Goal: Complete application form: Complete application form

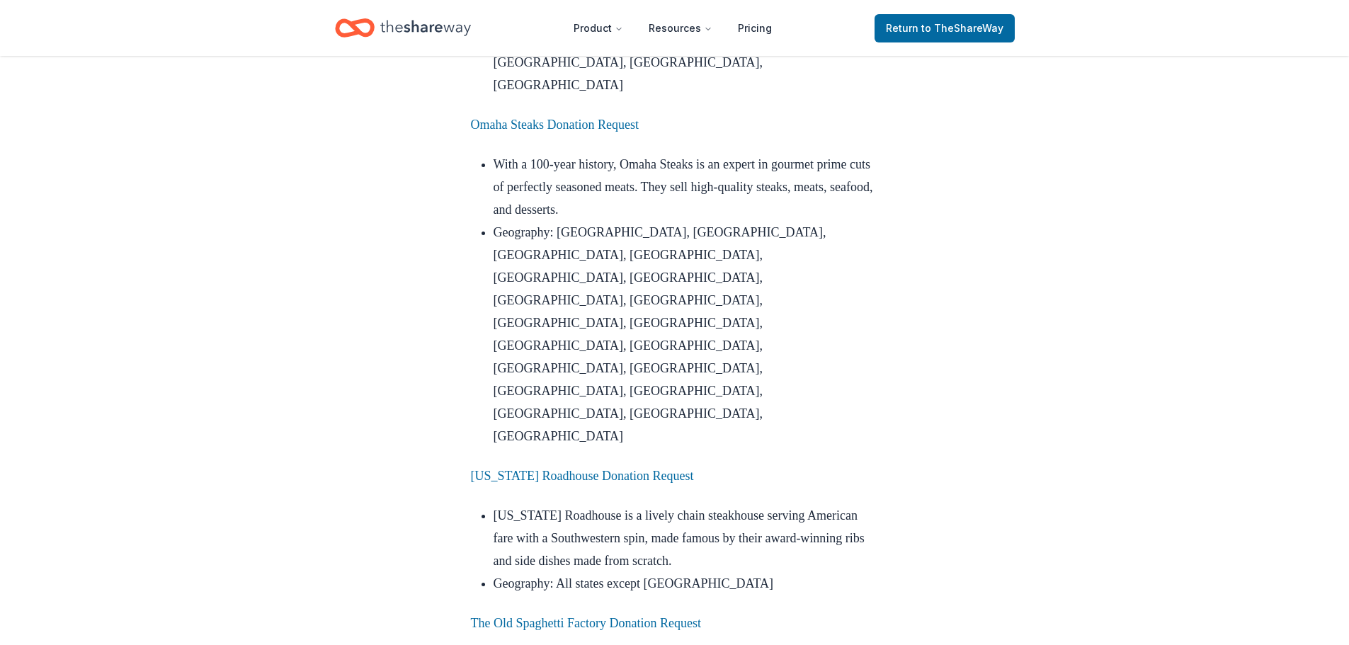
scroll to position [1629, 0]
click at [569, 614] on link "The Old Spaghetti Factory Donation Request" at bounding box center [586, 621] width 230 height 14
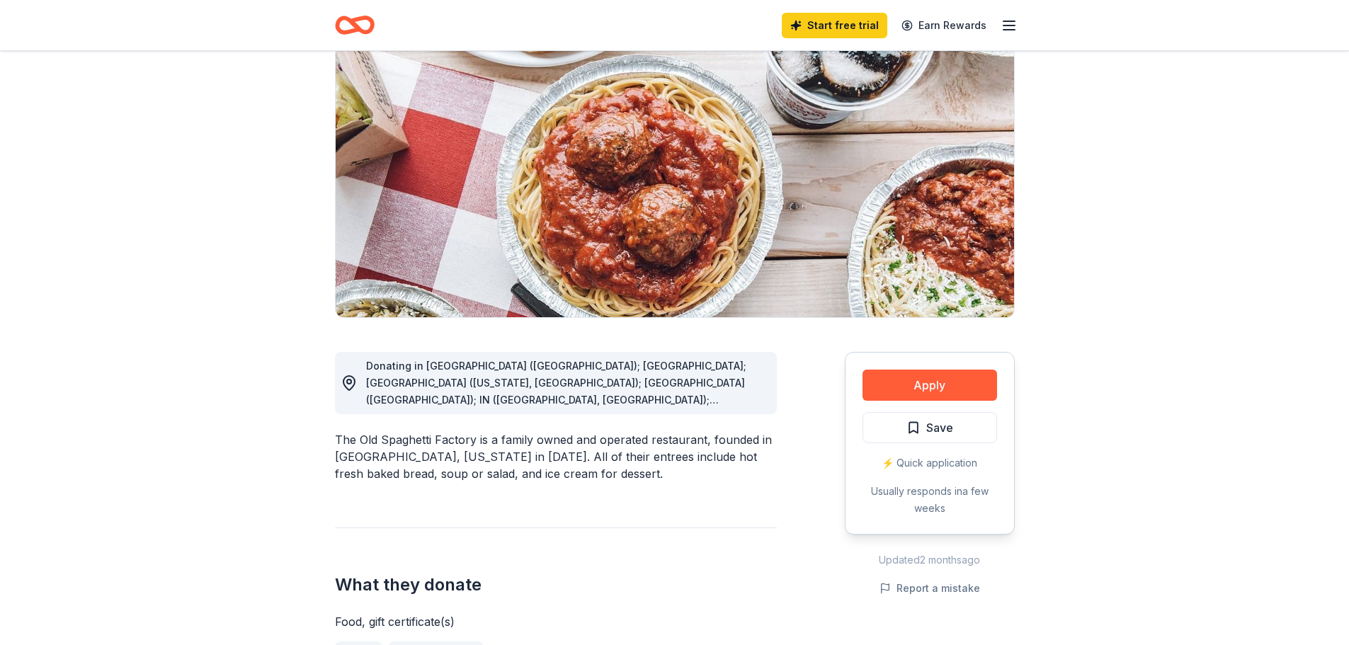
scroll to position [142, 0]
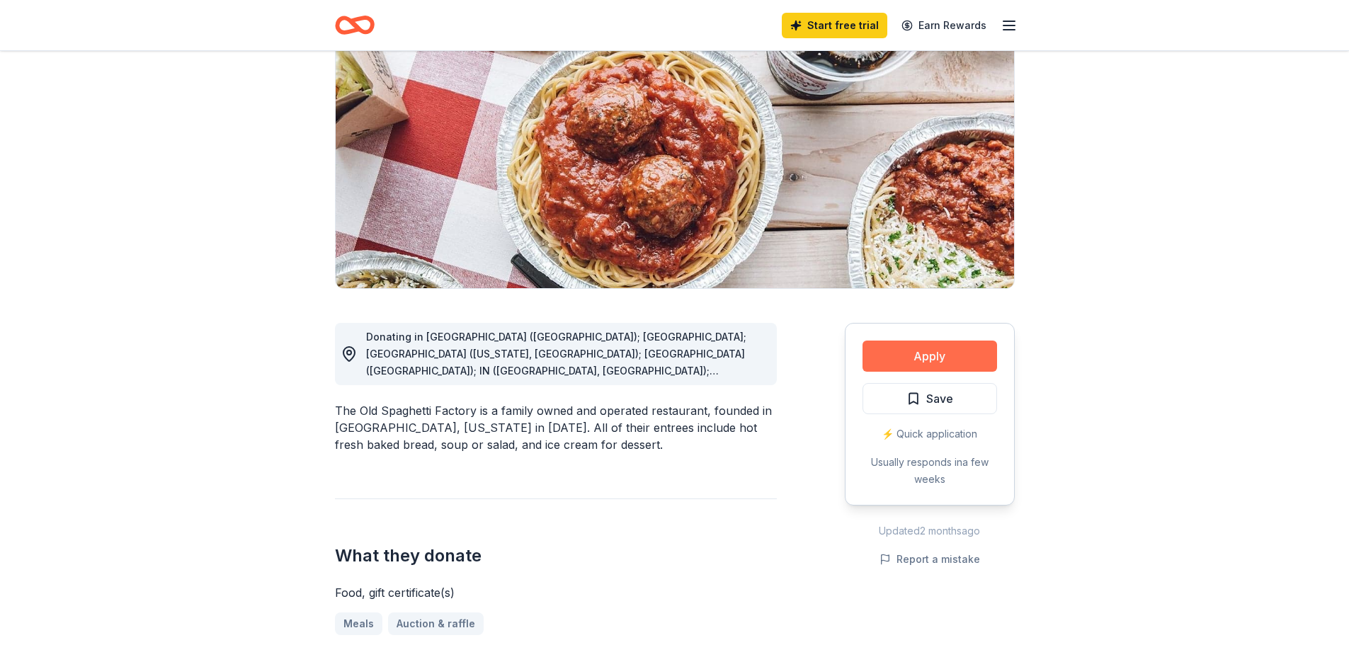
click at [915, 352] on button "Apply" at bounding box center [930, 356] width 135 height 31
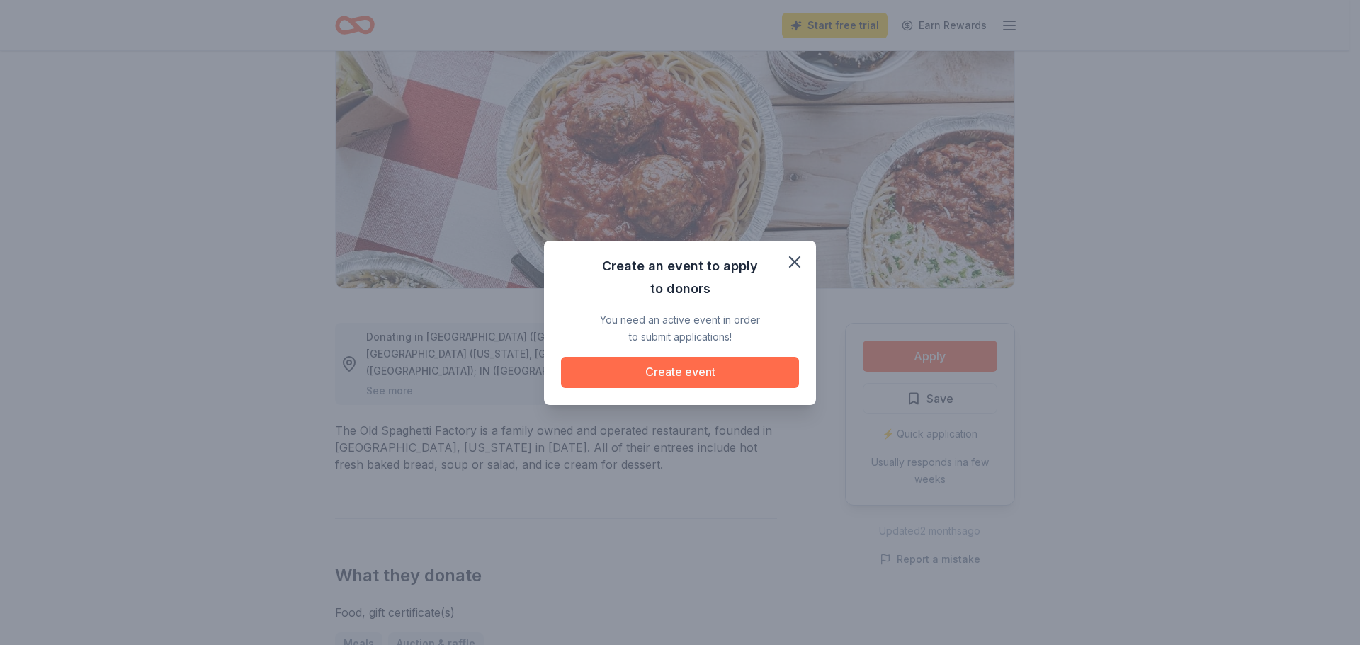
click at [724, 366] on button "Create event" at bounding box center [680, 372] width 238 height 31
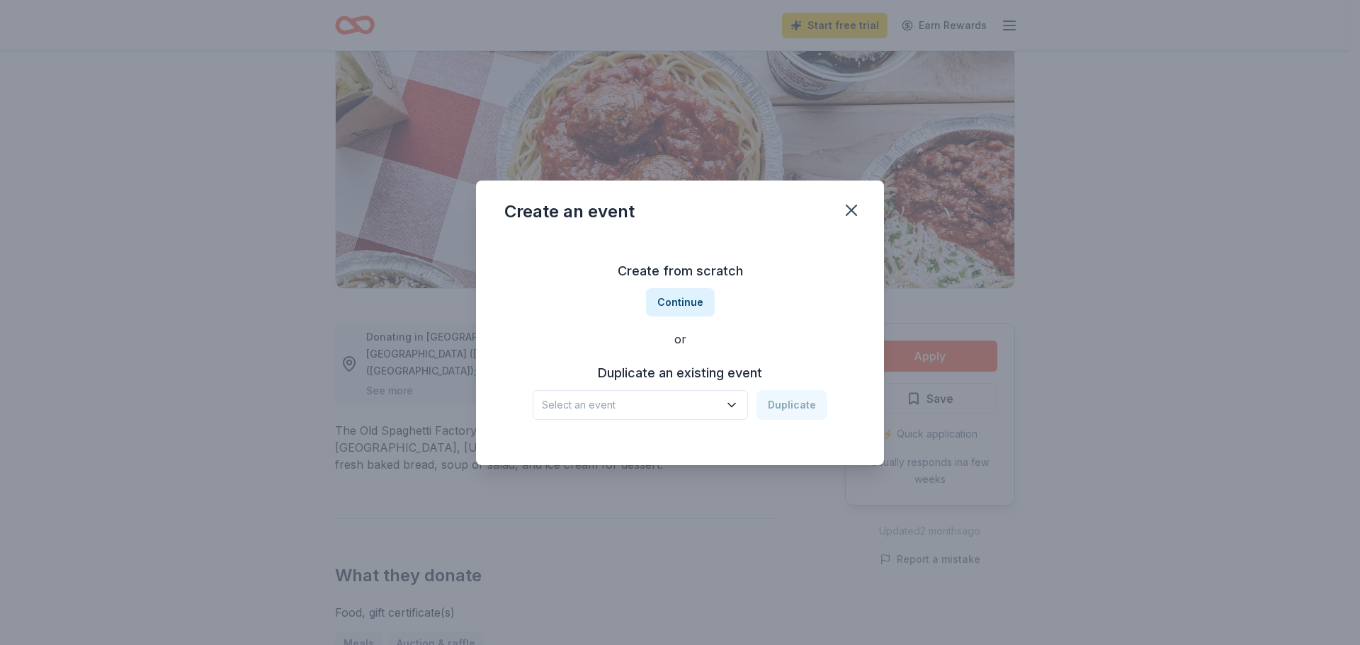
click at [865, 200] on div "Create an event" at bounding box center [680, 209] width 408 height 57
click at [849, 193] on div "Create an event" at bounding box center [680, 209] width 408 height 57
click at [842, 214] on icon "button" at bounding box center [852, 210] width 20 height 20
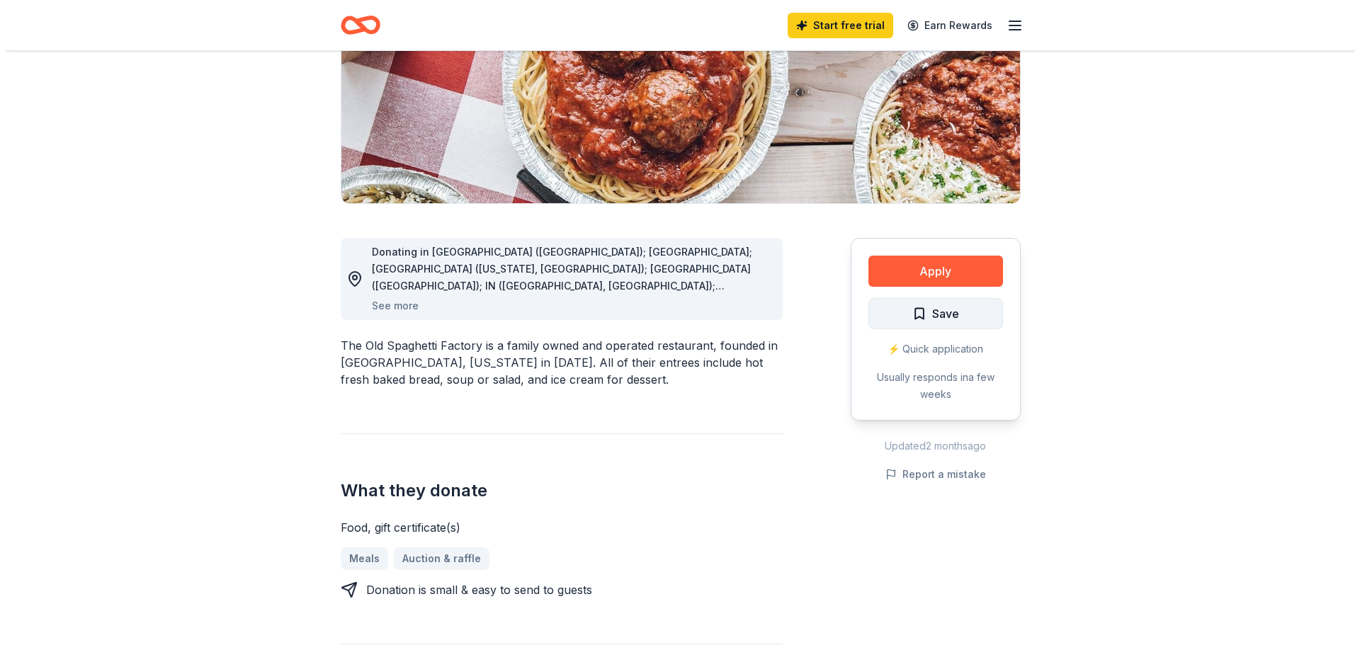
scroll to position [213, 0]
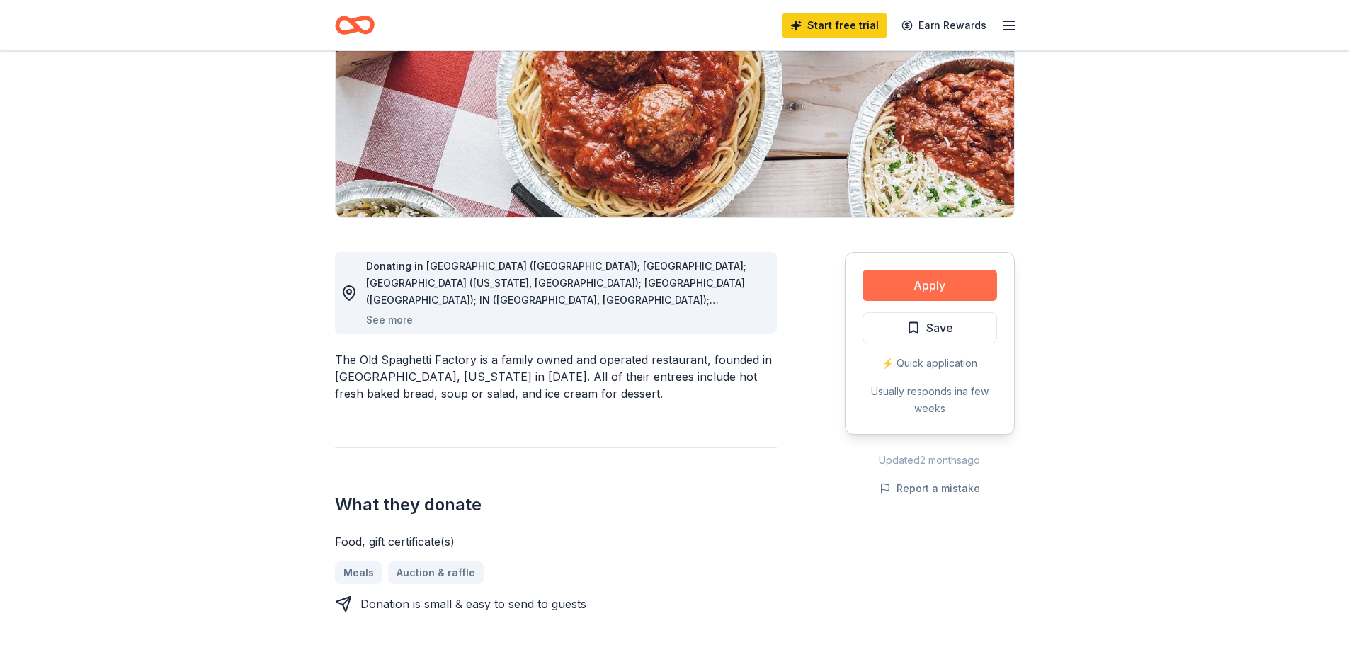
click at [906, 282] on button "Apply" at bounding box center [930, 285] width 135 height 31
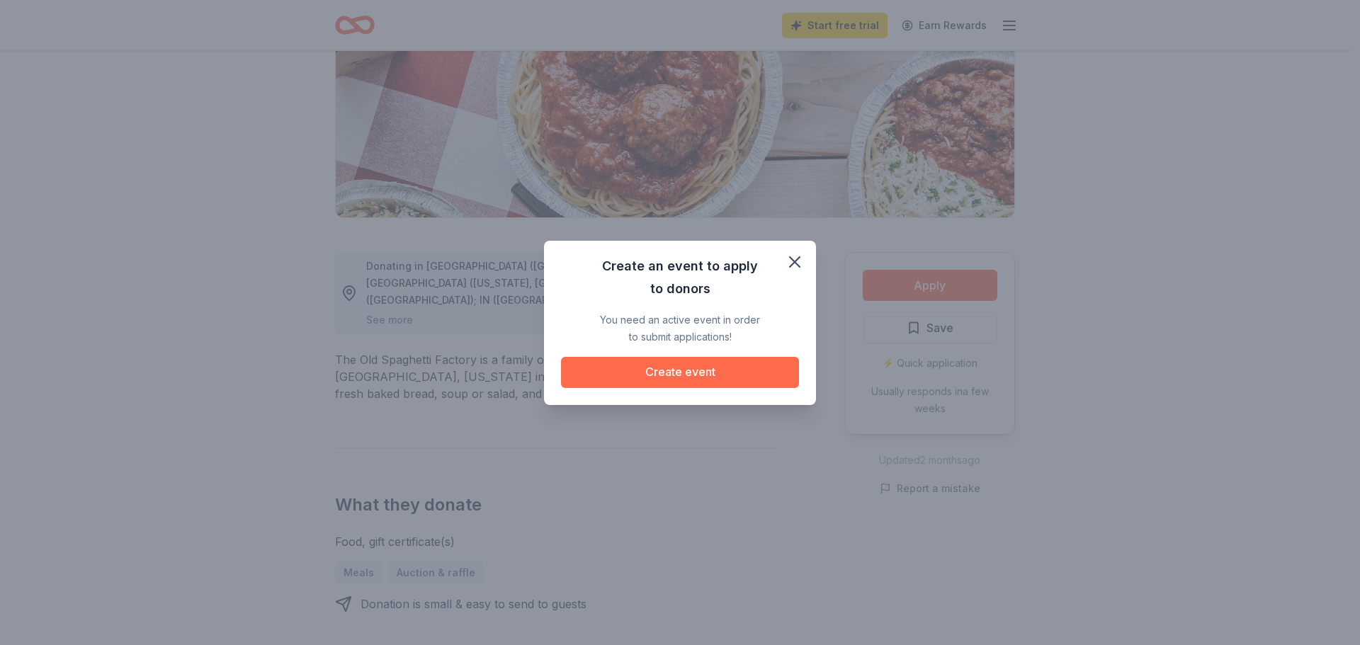
click at [708, 367] on button "Create event" at bounding box center [680, 372] width 238 height 31
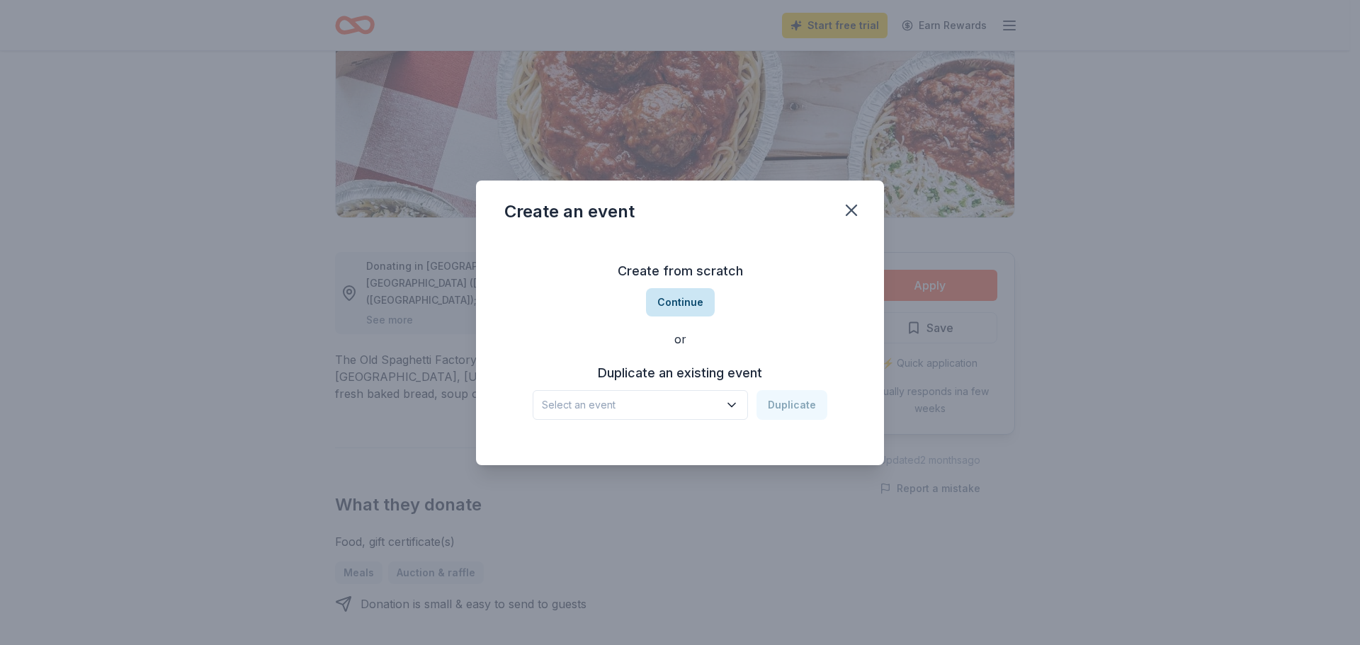
click at [686, 296] on button "Continue" at bounding box center [680, 302] width 69 height 28
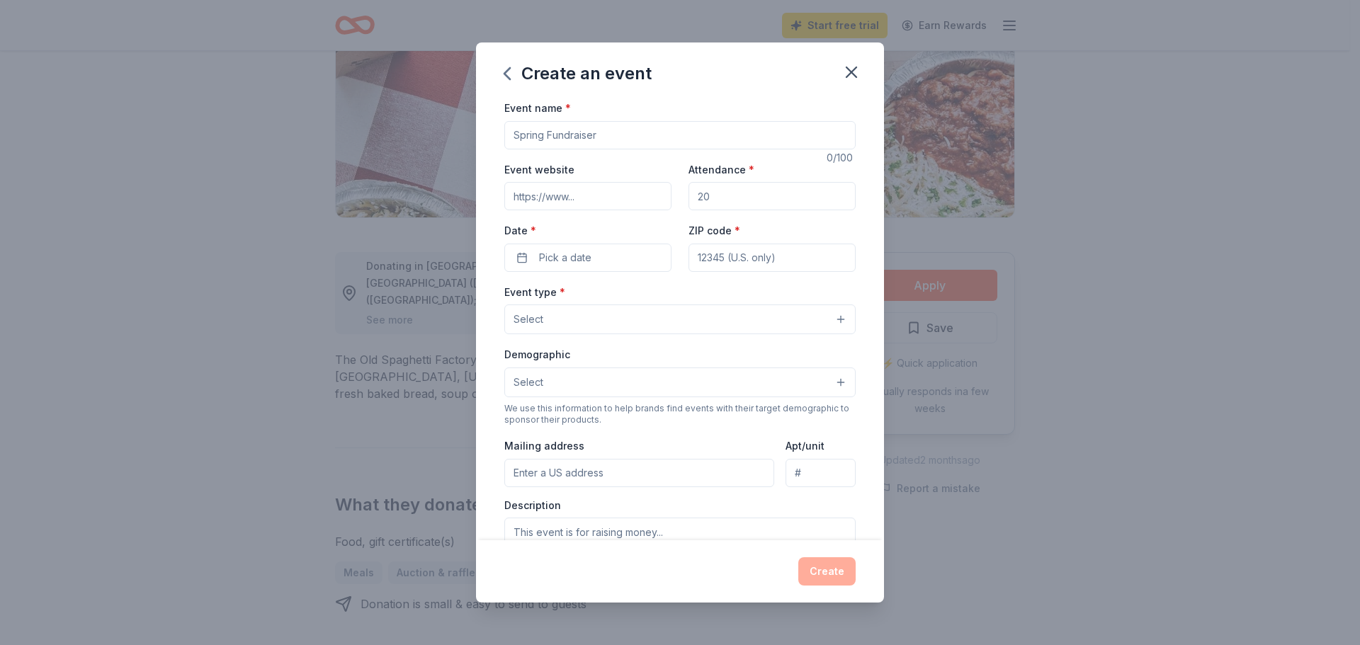
click at [573, 135] on input "Event name *" at bounding box center [679, 135] width 351 height 28
type input "Christmas Gala"
click at [766, 196] on input "Attendance *" at bounding box center [772, 196] width 167 height 28
type input "200"
click at [561, 247] on button "Pick a date" at bounding box center [587, 258] width 167 height 28
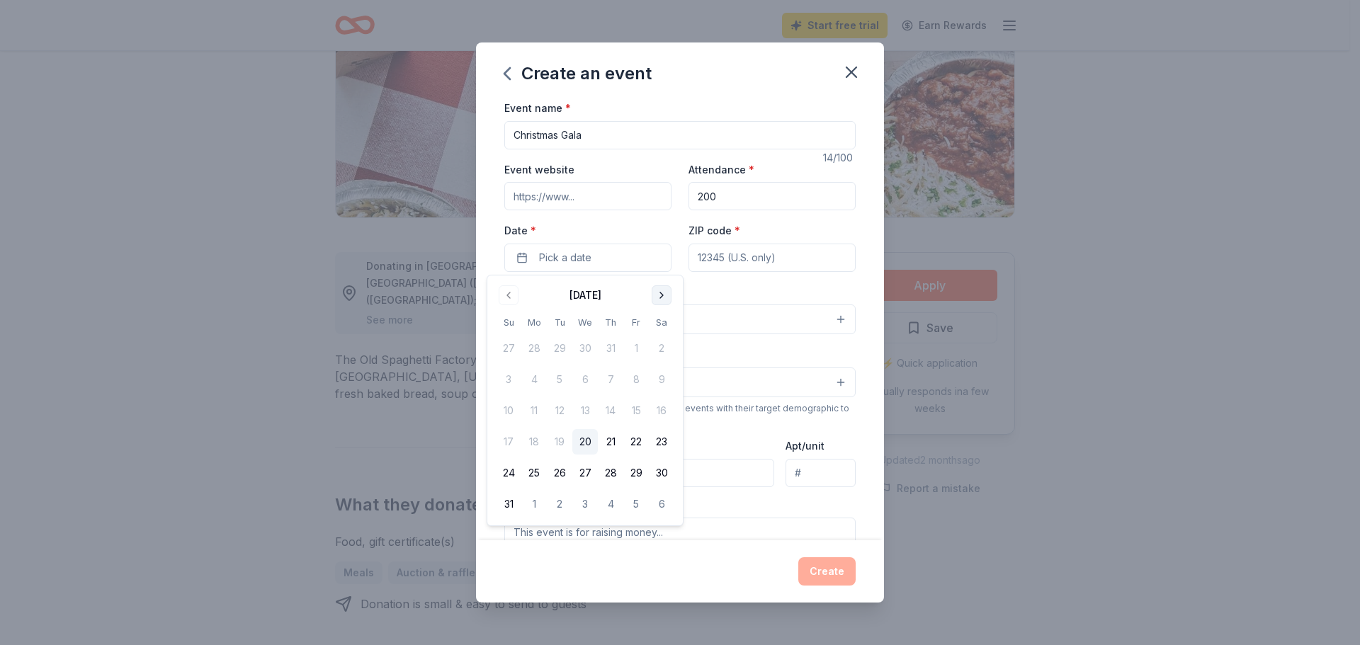
click at [658, 300] on button "Go to next month" at bounding box center [662, 295] width 20 height 20
click at [655, 346] on button "6" at bounding box center [662, 349] width 26 height 26
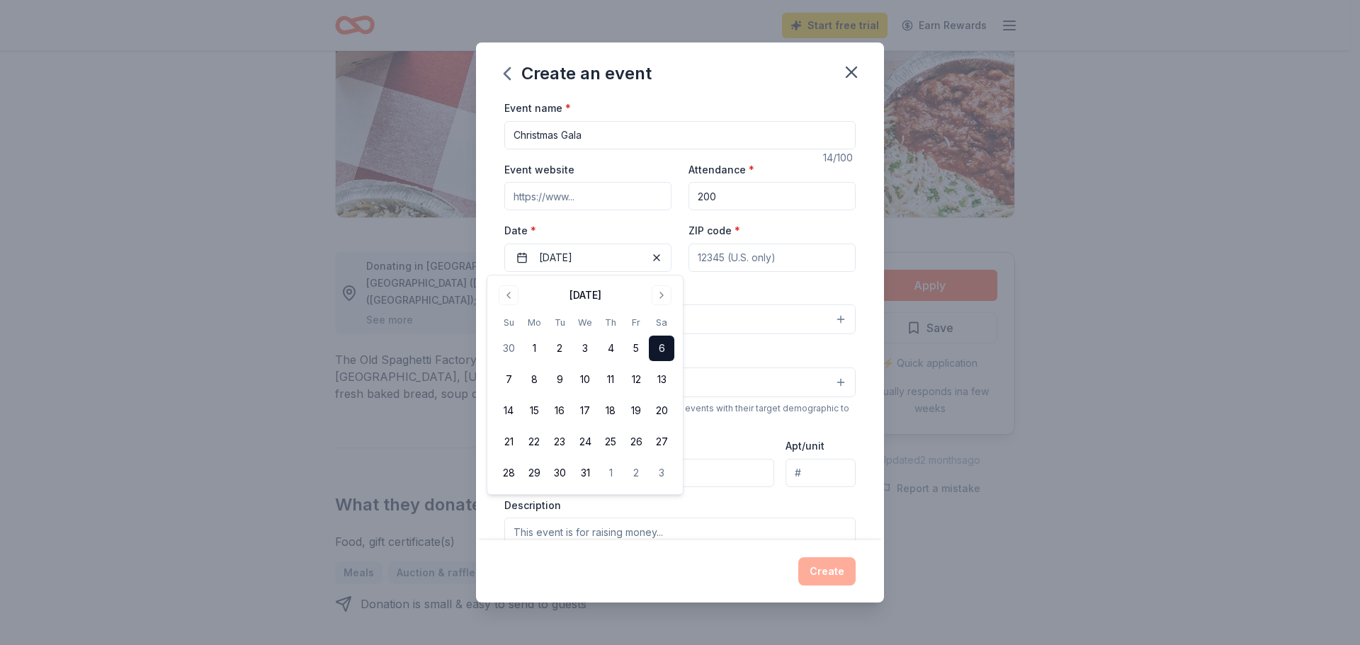
click at [742, 260] on input "ZIP code *" at bounding box center [772, 258] width 167 height 28
type input "37172"
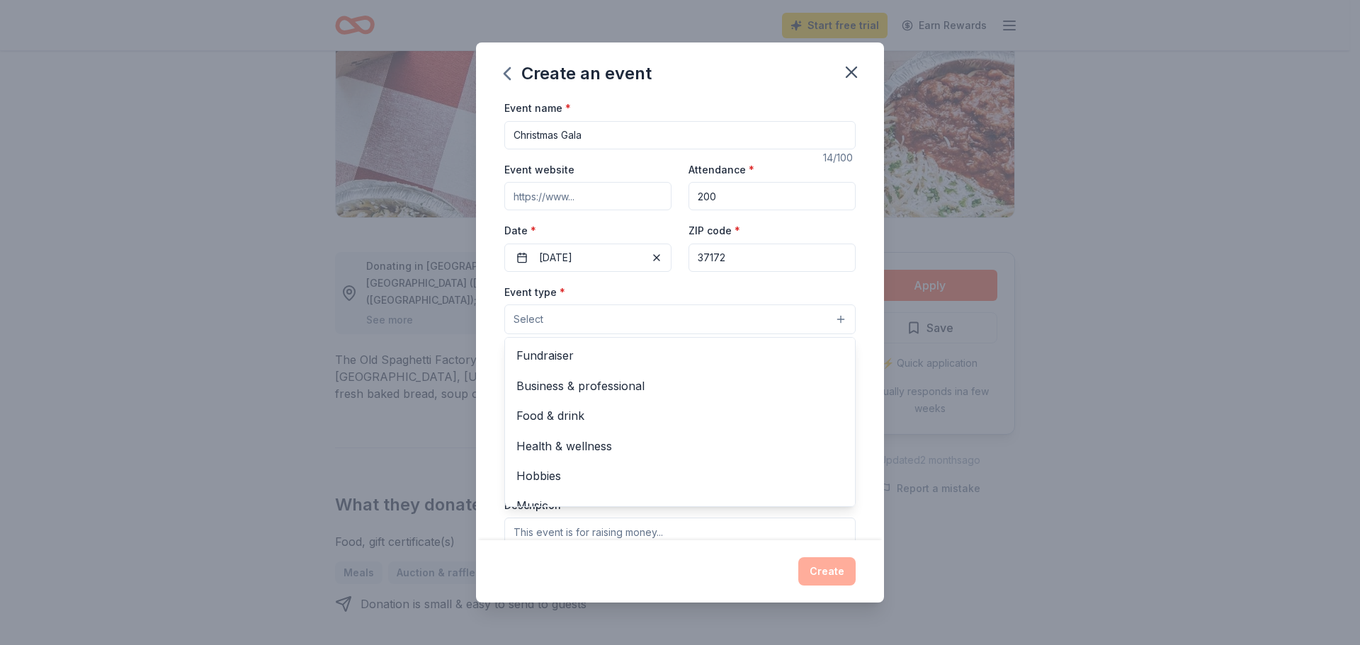
click at [553, 315] on button "Select" at bounding box center [679, 320] width 351 height 30
click at [537, 355] on span "Fundraiser" at bounding box center [679, 355] width 327 height 18
click at [812, 288] on div "Event type * Fundraiser Business & professional Food & drink Health & wellness …" at bounding box center [679, 309] width 351 height 53
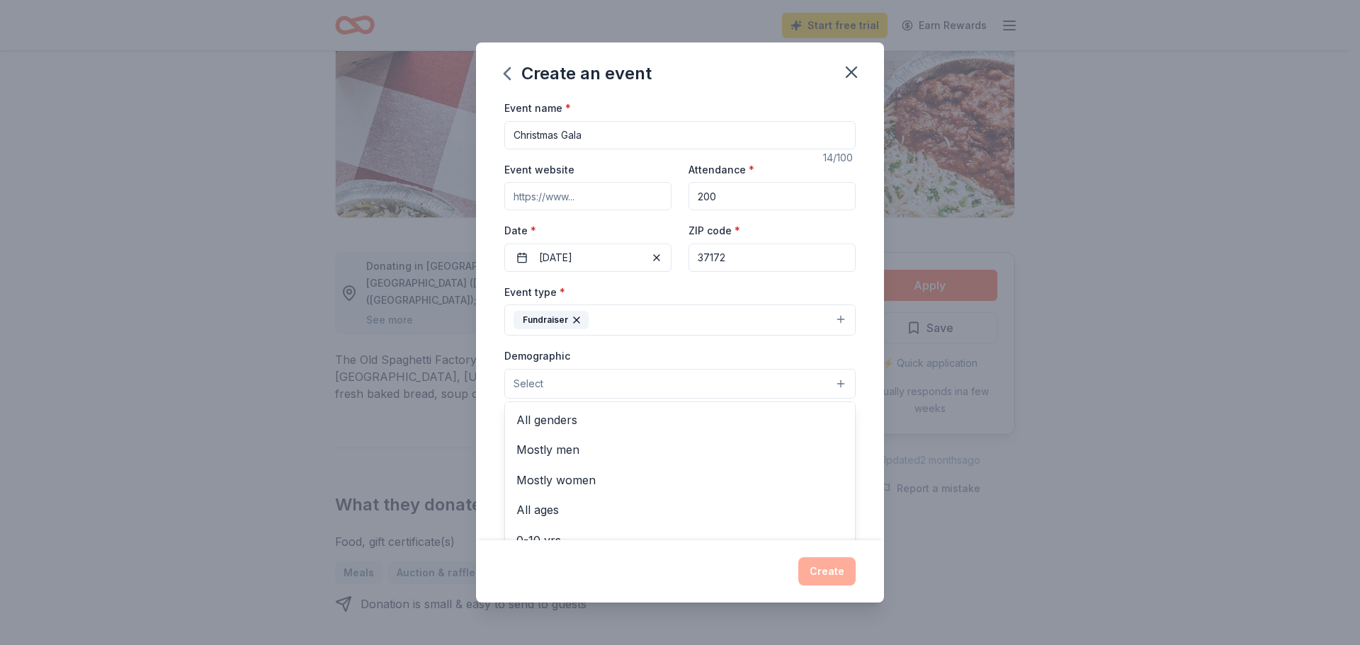
click at [613, 375] on button "Select" at bounding box center [679, 384] width 351 height 30
click at [575, 420] on span "All genders" at bounding box center [679, 420] width 327 height 18
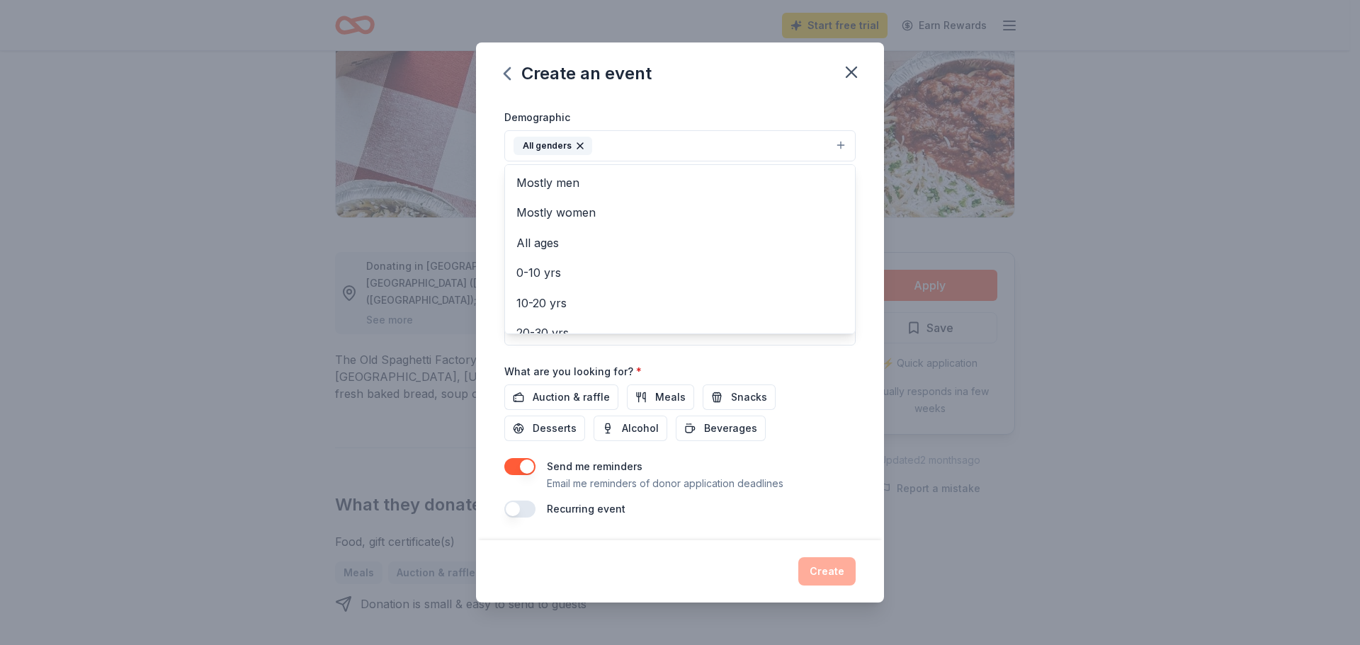
click at [669, 395] on div "Event name * Christmas Gala 14 /100 Event website Attendance * 200 Date * 12/06…" at bounding box center [679, 188] width 351 height 657
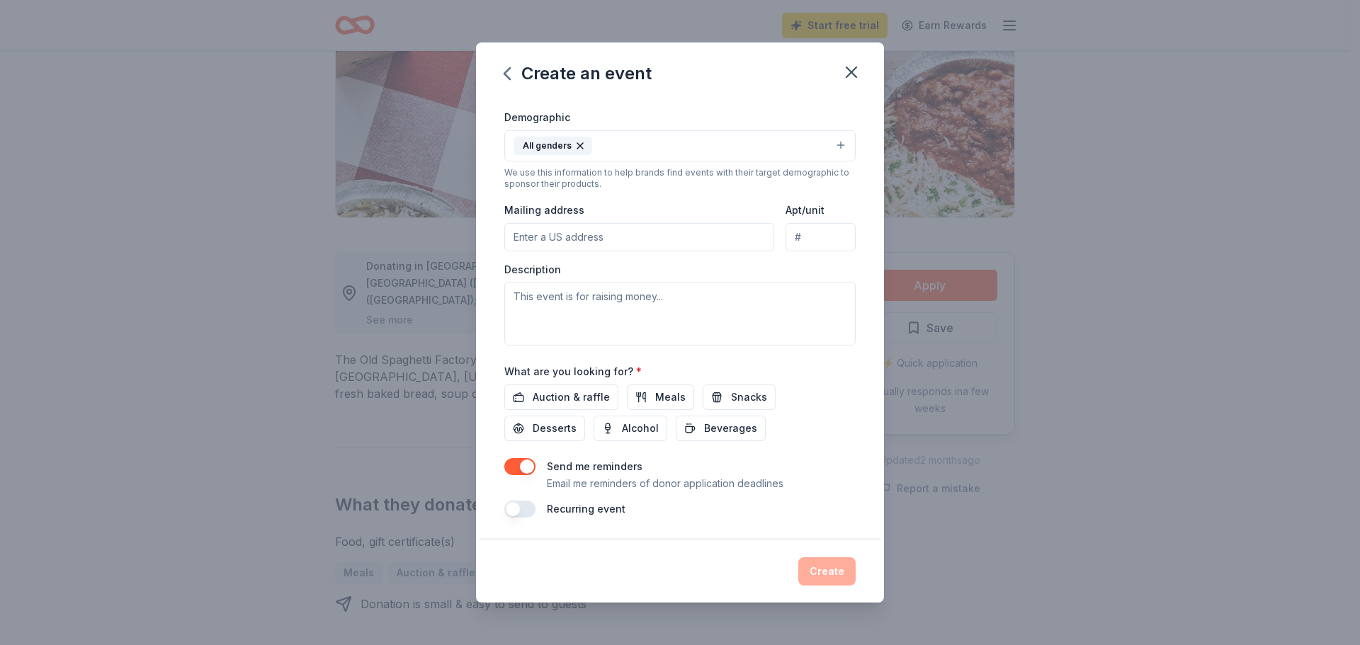
click at [541, 239] on input "Mailing address" at bounding box center [639, 237] width 270 height 28
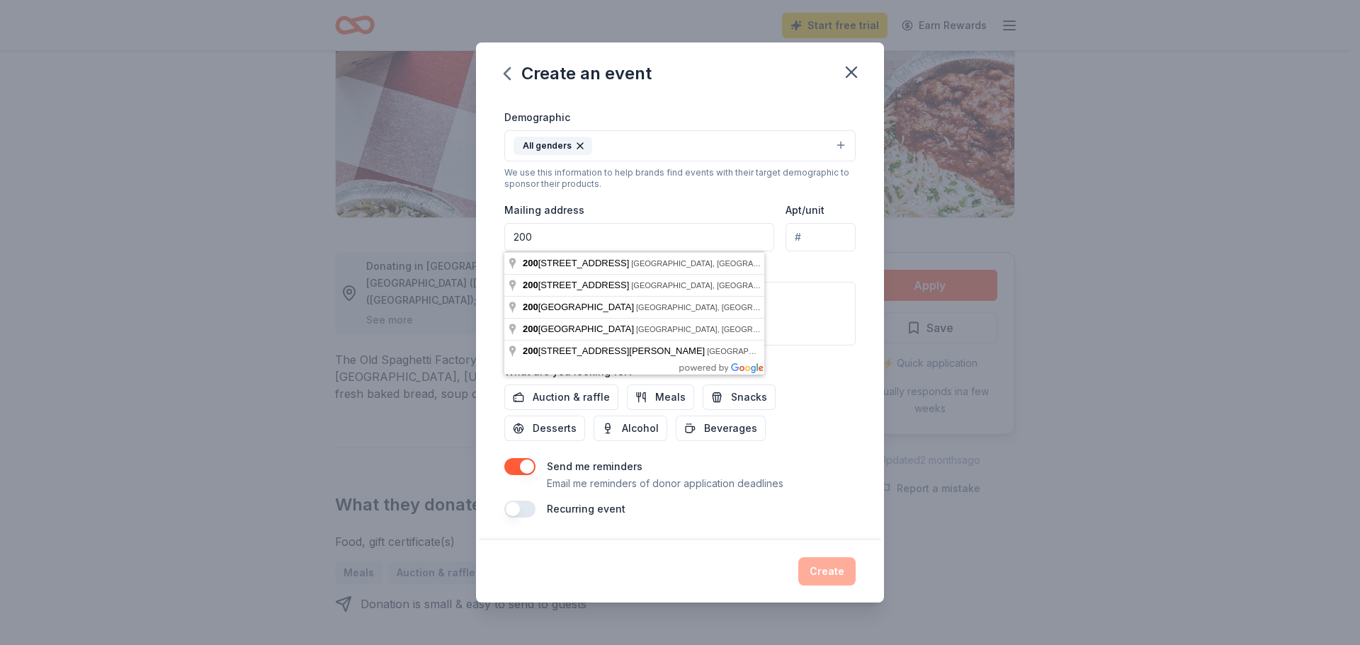
type input "200 Cofer Drive"
click at [852, 312] on div "Event name * Christmas Gala 14 /100 Event website Attendance * 200 Date * 12/06…" at bounding box center [680, 319] width 408 height 441
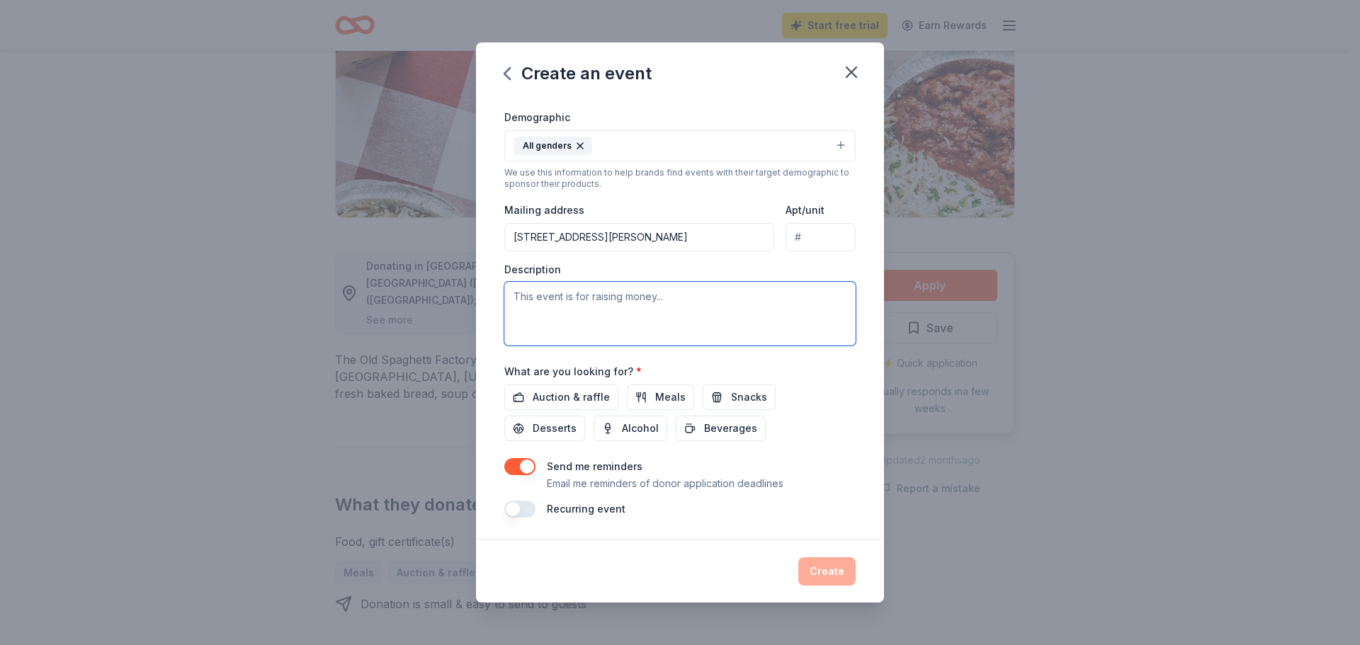
paste textarea "08/20/25 Torey Ellis The Gene Team Memorial Foundation 200 Cofer Dr. Springfiel…"
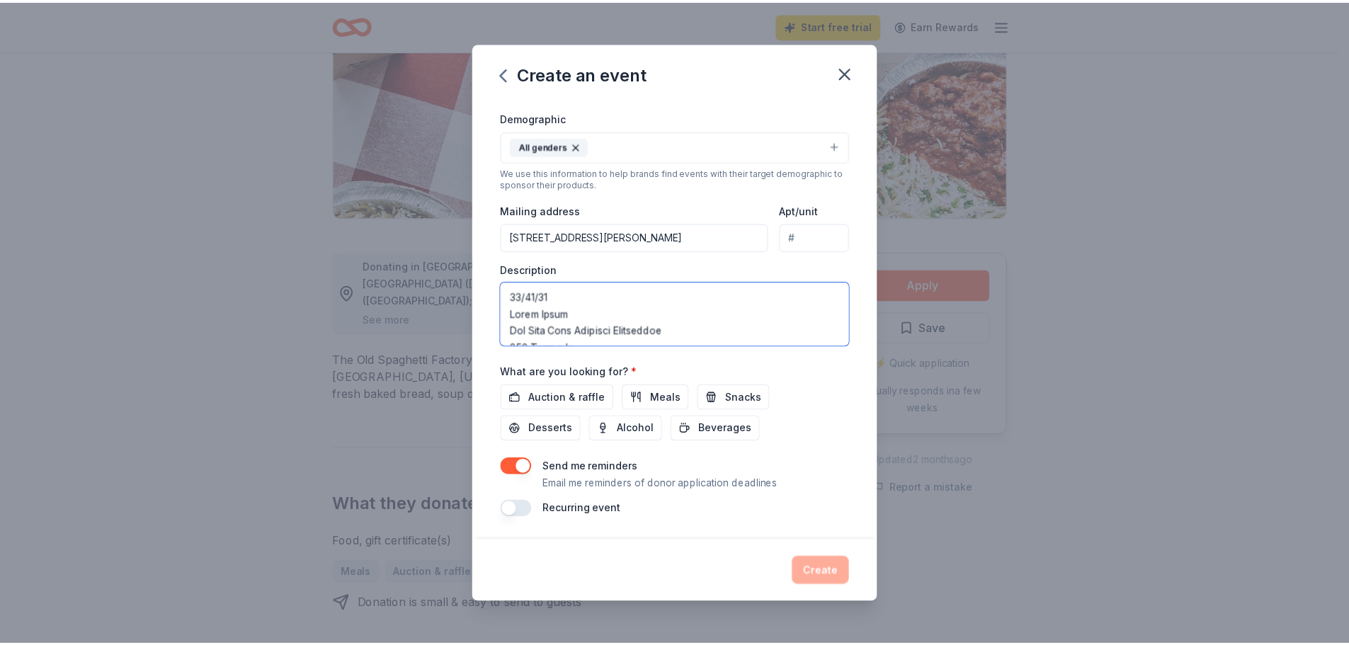
scroll to position [791, 0]
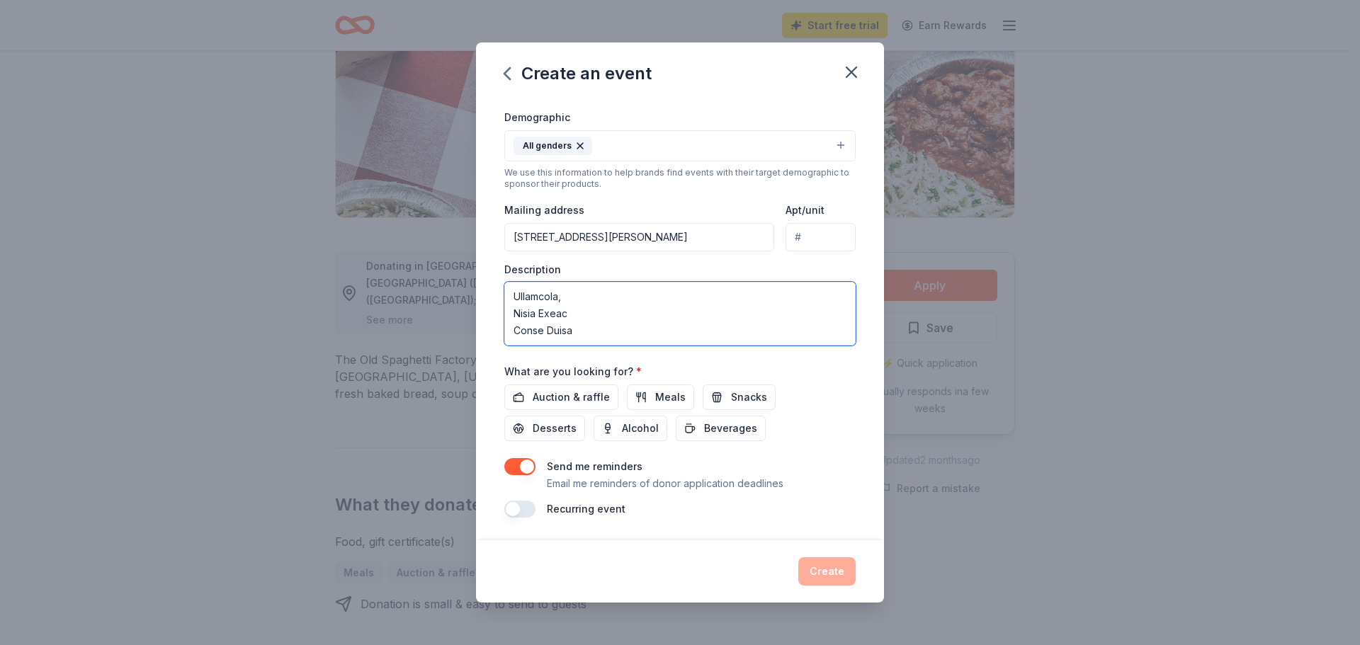
click at [592, 319] on textarea at bounding box center [679, 314] width 351 height 64
type textarea "08/20/25 Torey Ellis The Gene Team Memorial Foundation 200 Cofer Dr. Springfiel…"
click at [657, 395] on span "Meals" at bounding box center [670, 397] width 30 height 17
click at [569, 395] on span "Auction & raffle" at bounding box center [571, 397] width 77 height 17
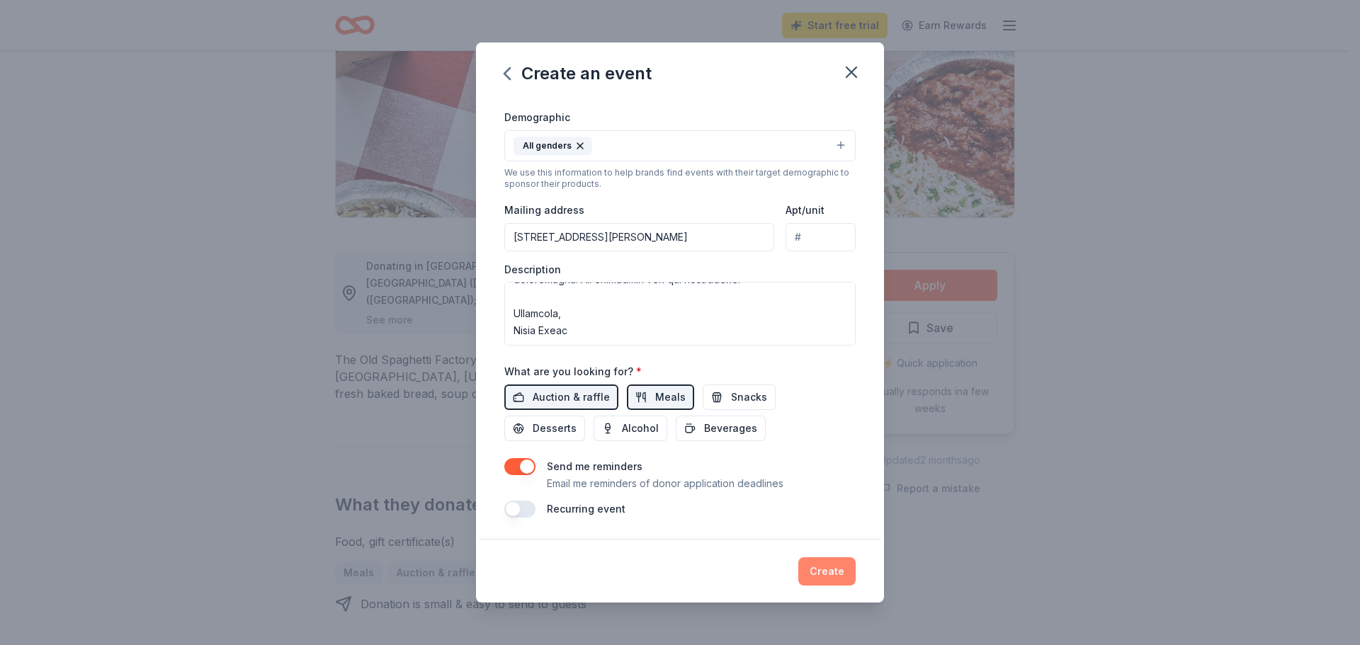
click at [841, 570] on button "Create" at bounding box center [826, 572] width 57 height 28
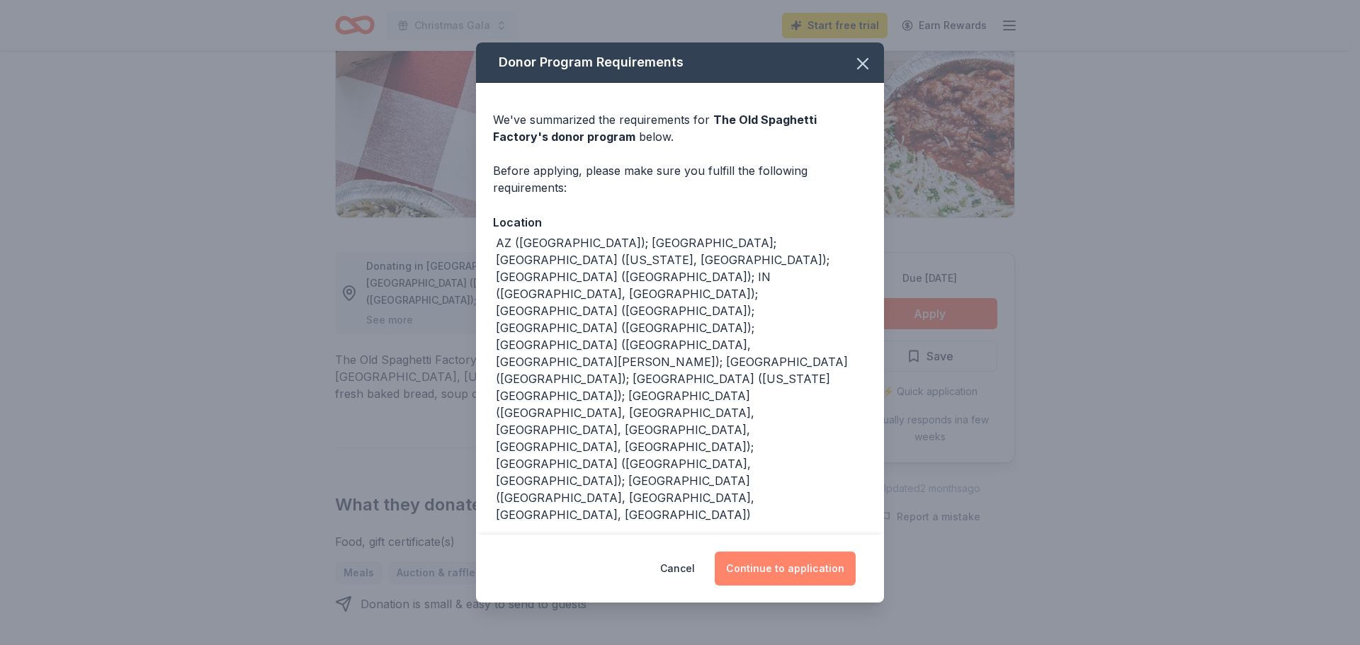
click at [766, 552] on button "Continue to application" at bounding box center [785, 569] width 141 height 34
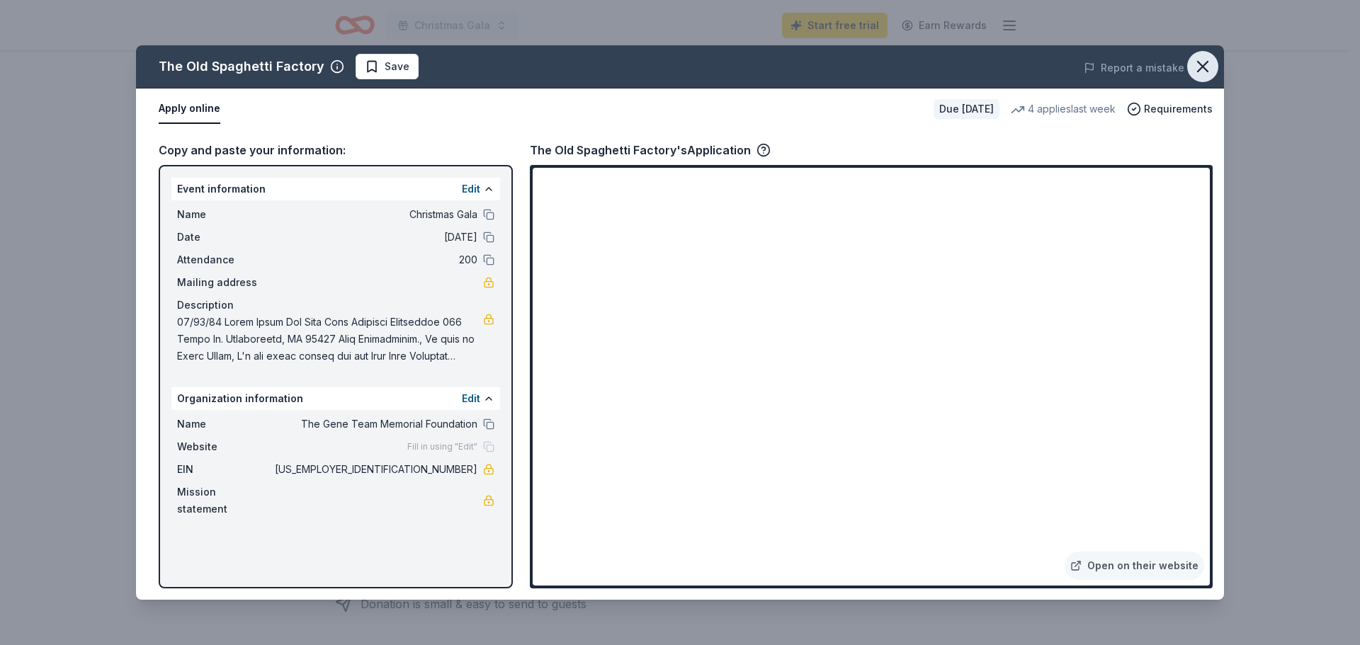
click at [1204, 70] on icon "button" at bounding box center [1203, 67] width 20 height 20
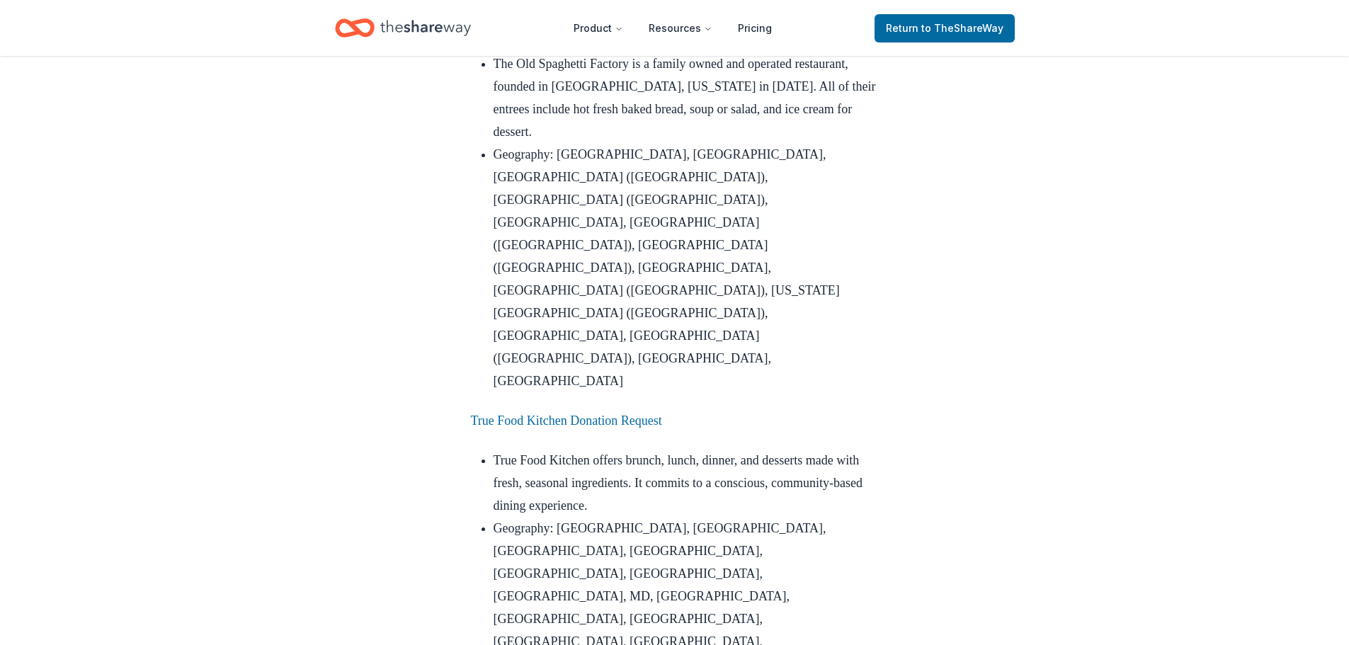
scroll to position [2267, 0]
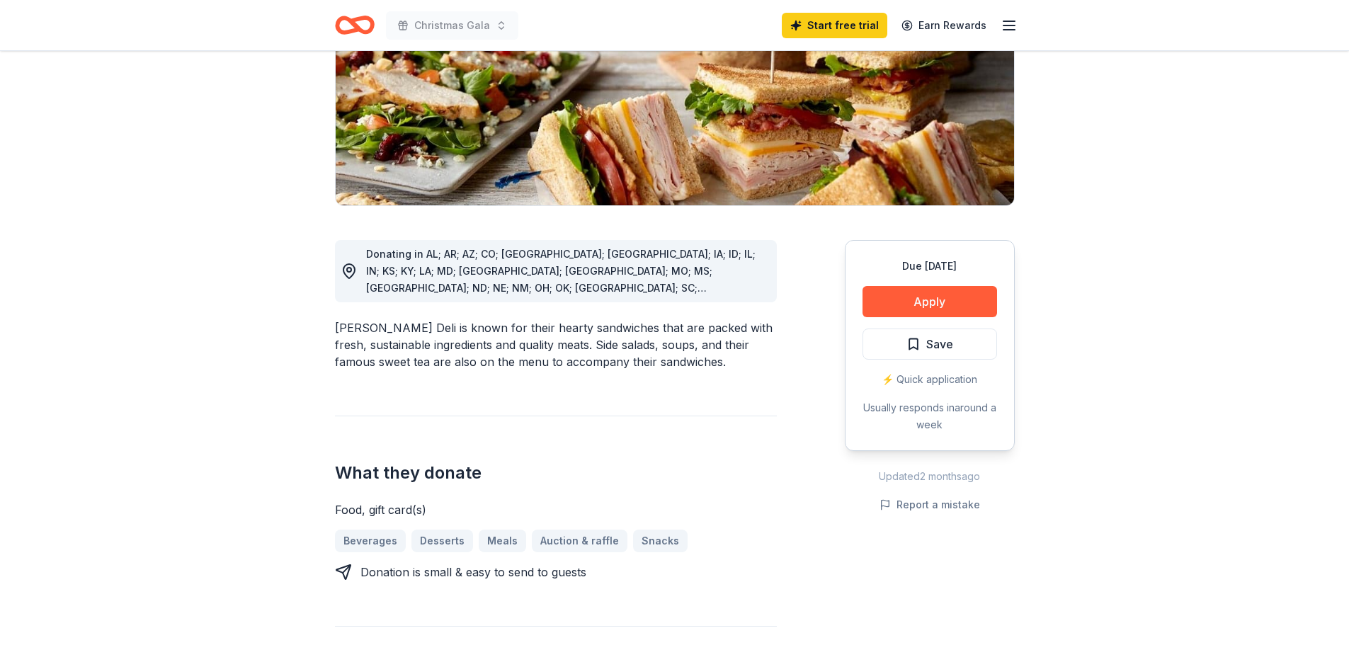
scroll to position [283, 0]
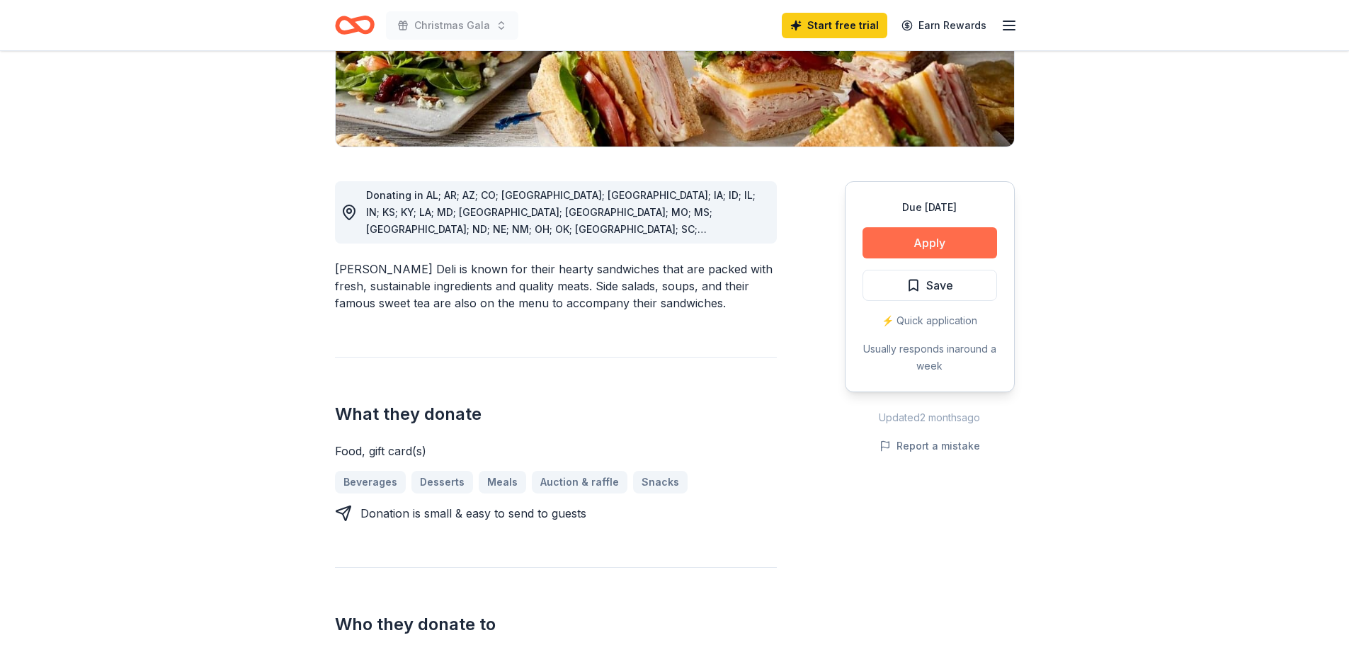
click at [939, 242] on button "Apply" at bounding box center [930, 242] width 135 height 31
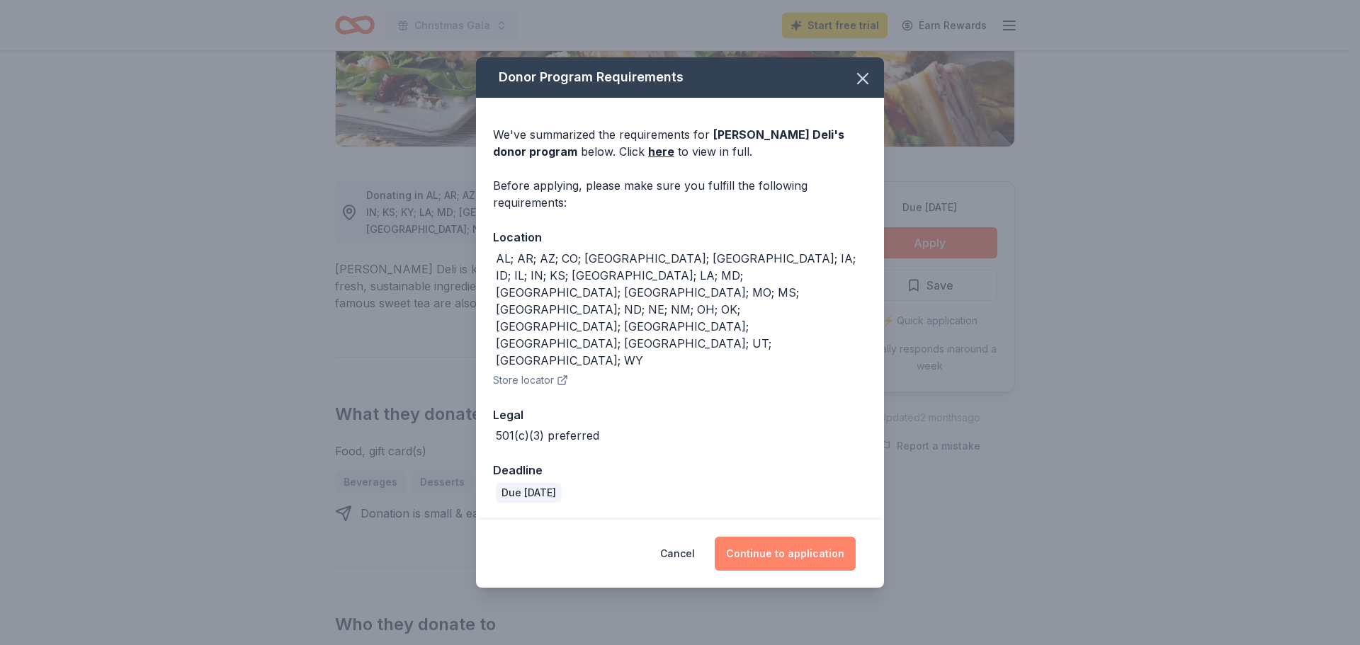
click at [793, 537] on button "Continue to application" at bounding box center [785, 554] width 141 height 34
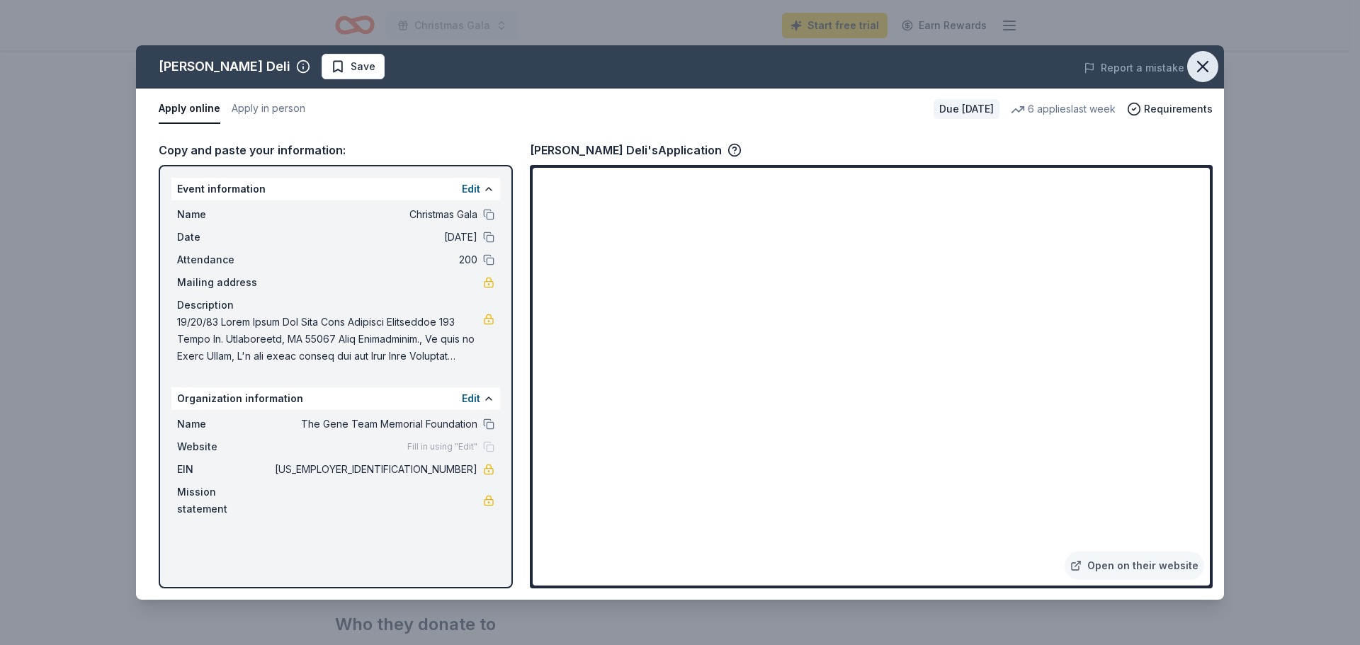
click at [1202, 70] on icon "button" at bounding box center [1203, 67] width 20 height 20
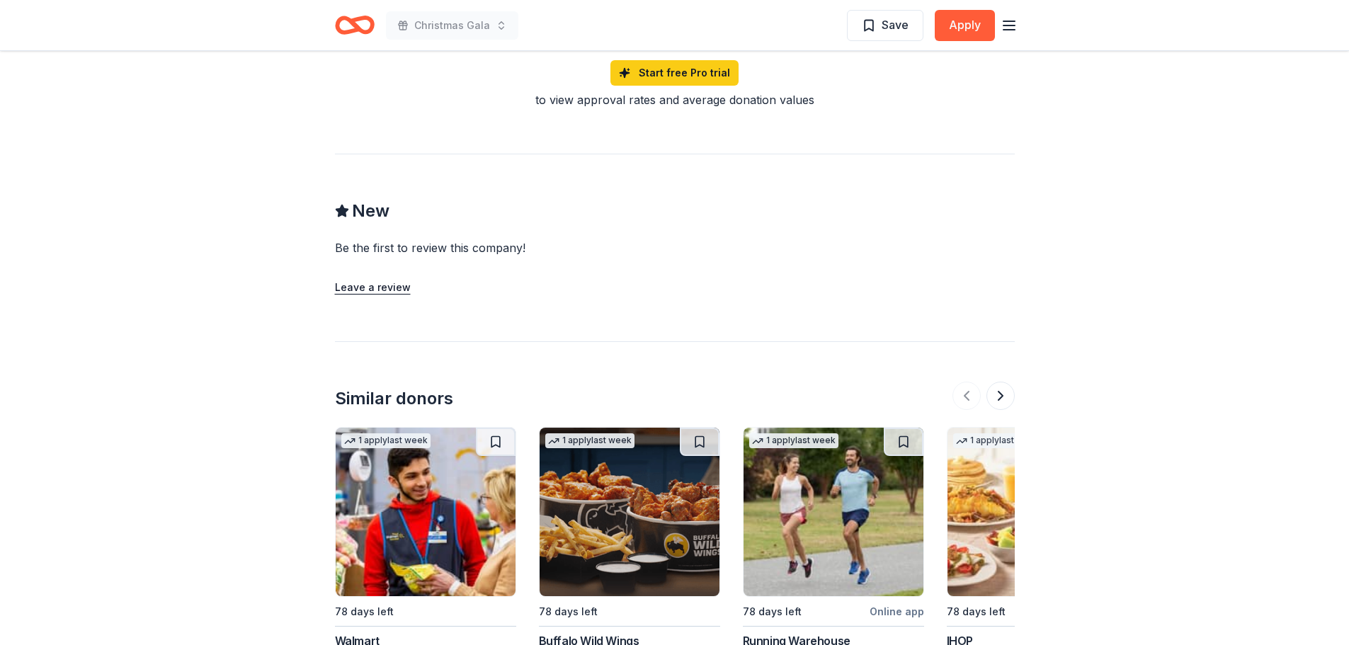
scroll to position [1435, 0]
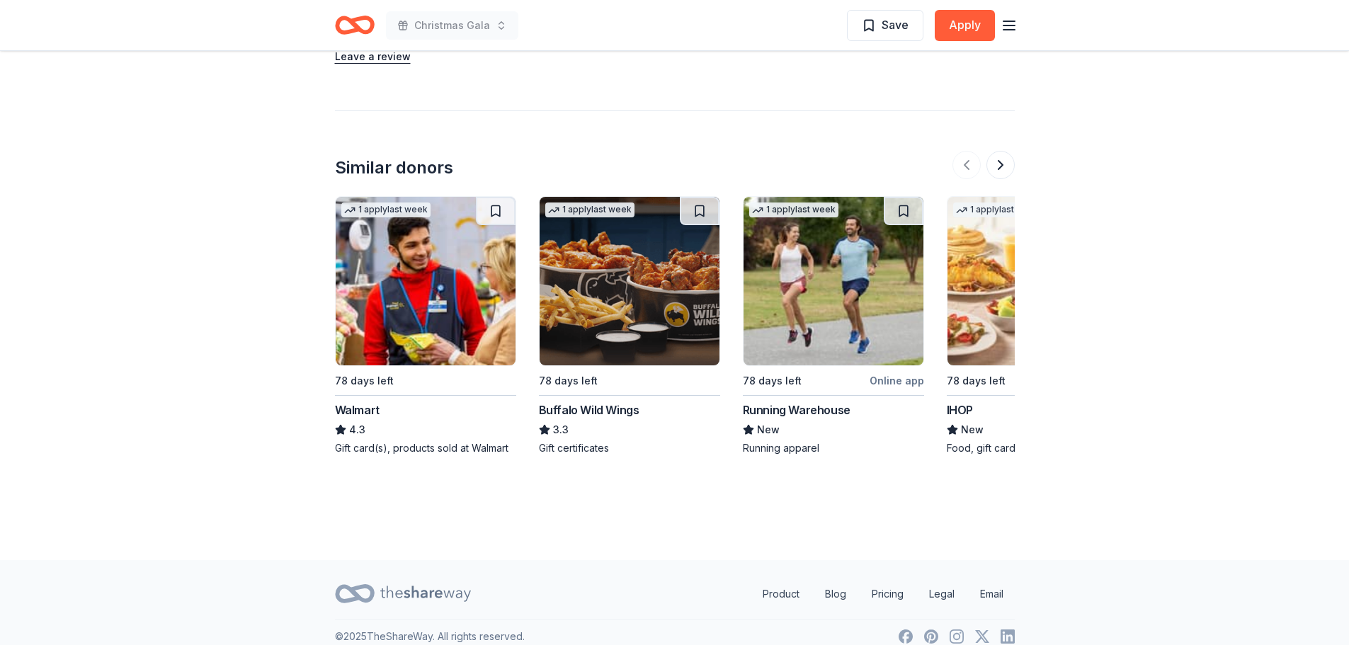
click at [613, 402] on div "Buffalo Wild Wings" at bounding box center [589, 410] width 101 height 17
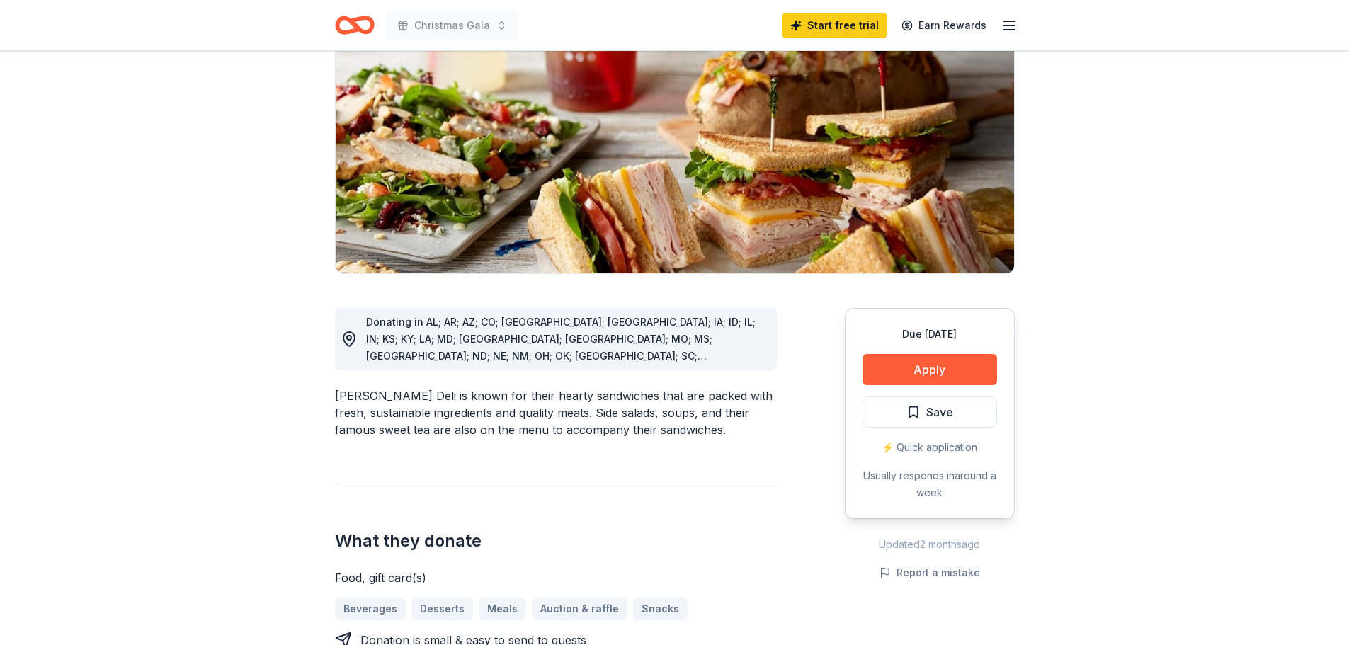
scroll to position [0, 0]
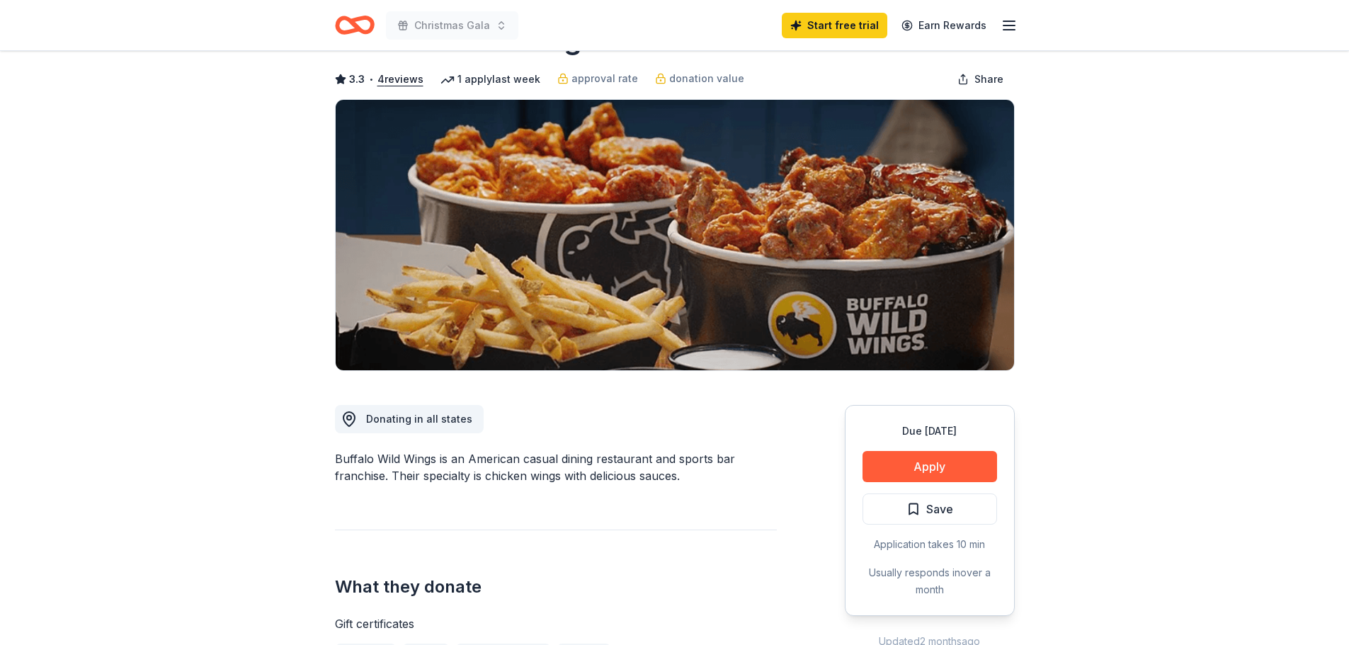
scroll to position [213, 0]
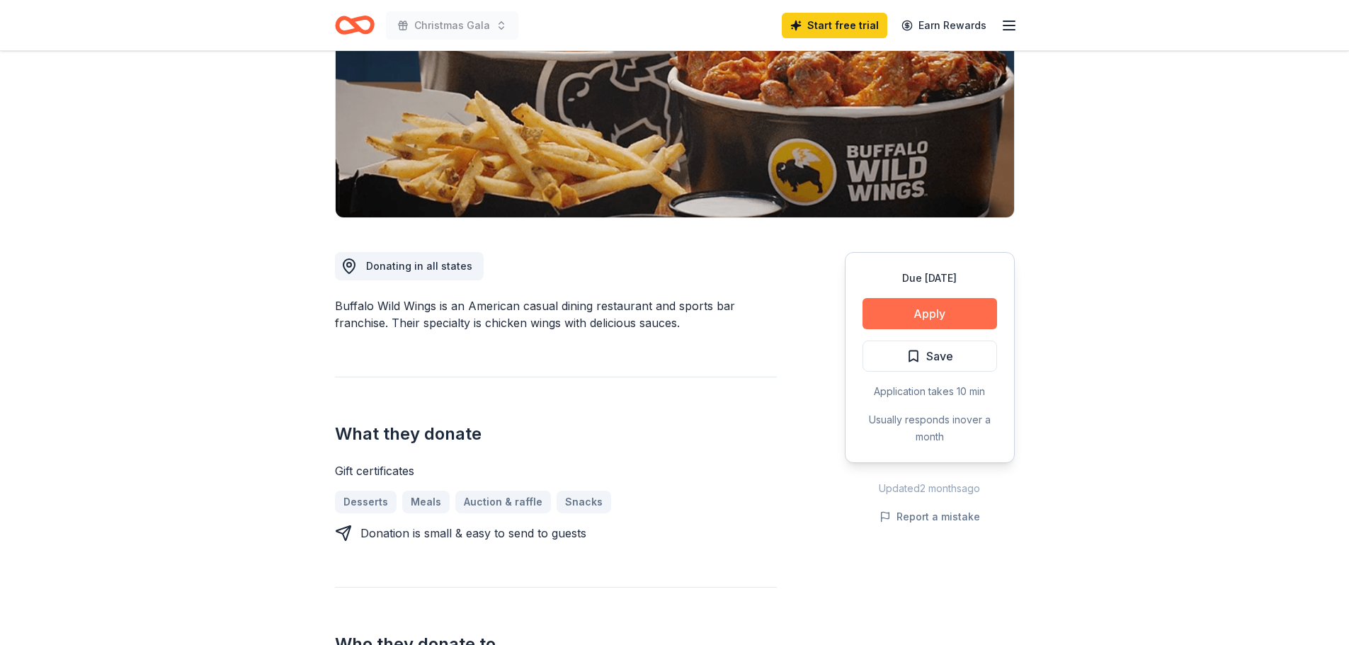
click at [929, 319] on button "Apply" at bounding box center [930, 313] width 135 height 31
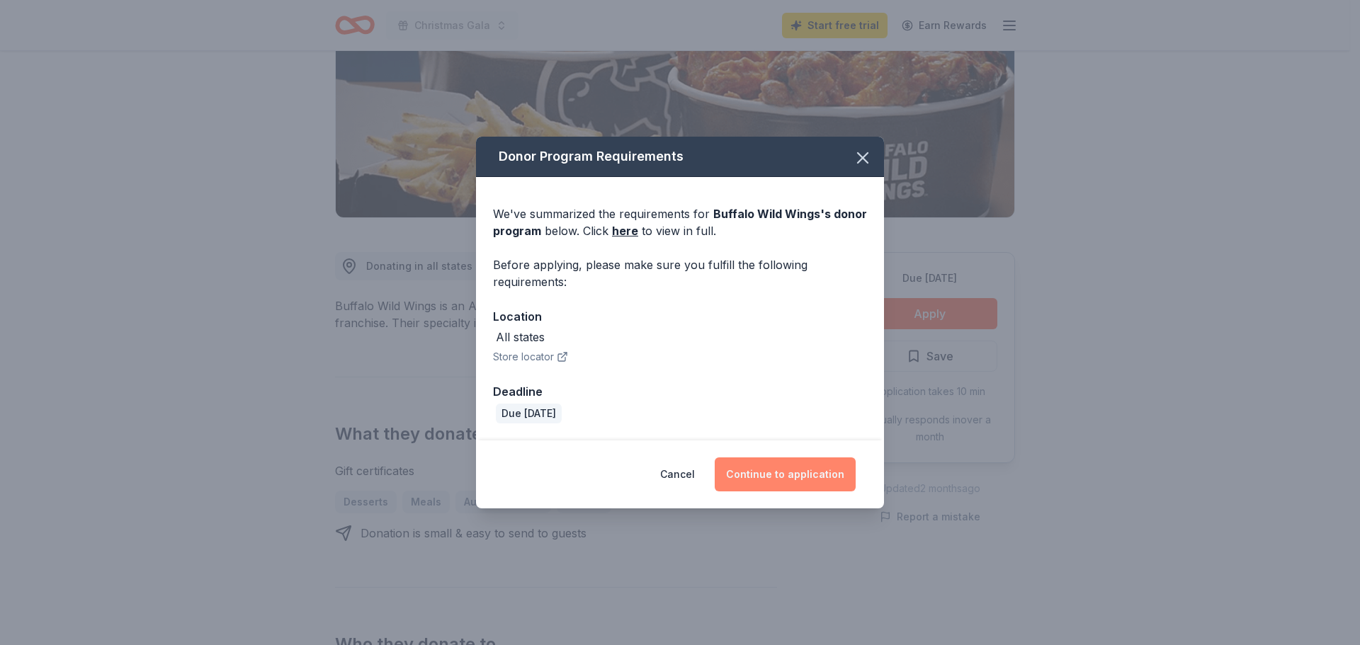
click at [747, 468] on button "Continue to application" at bounding box center [785, 475] width 141 height 34
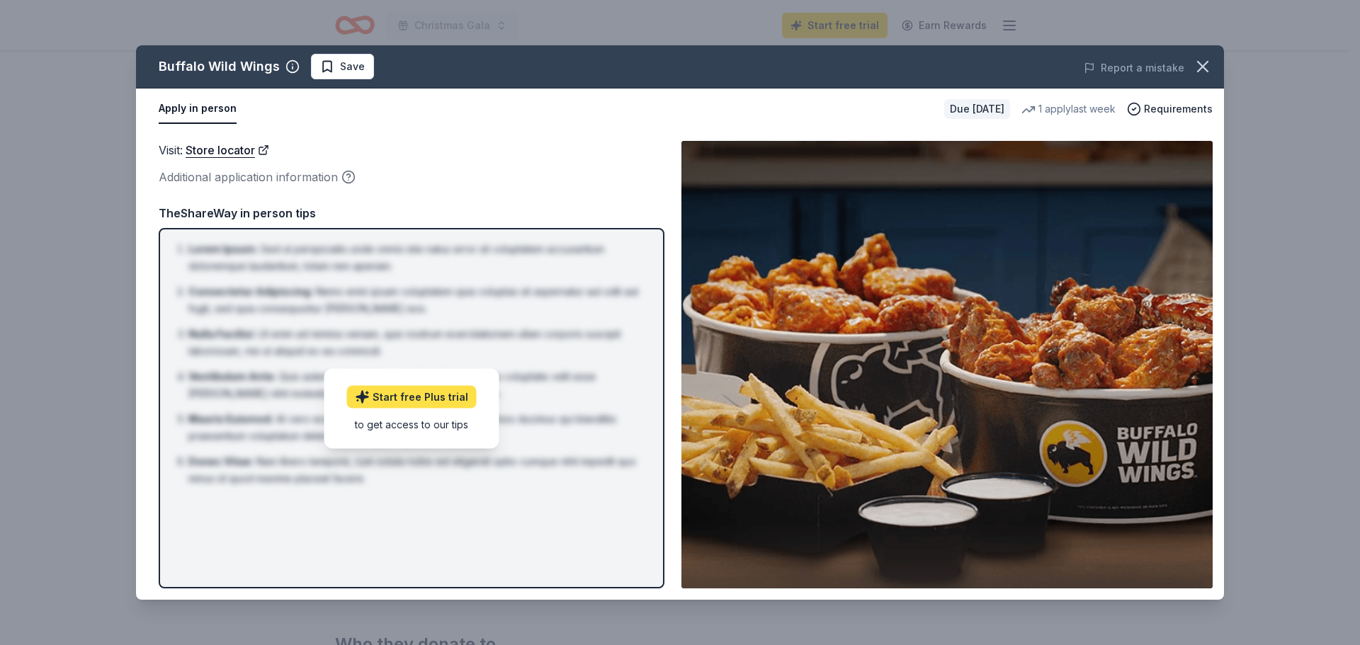
click at [385, 397] on link "Start free Plus trial" at bounding box center [412, 396] width 130 height 23
click at [1204, 72] on icon "button" at bounding box center [1203, 67] width 20 height 20
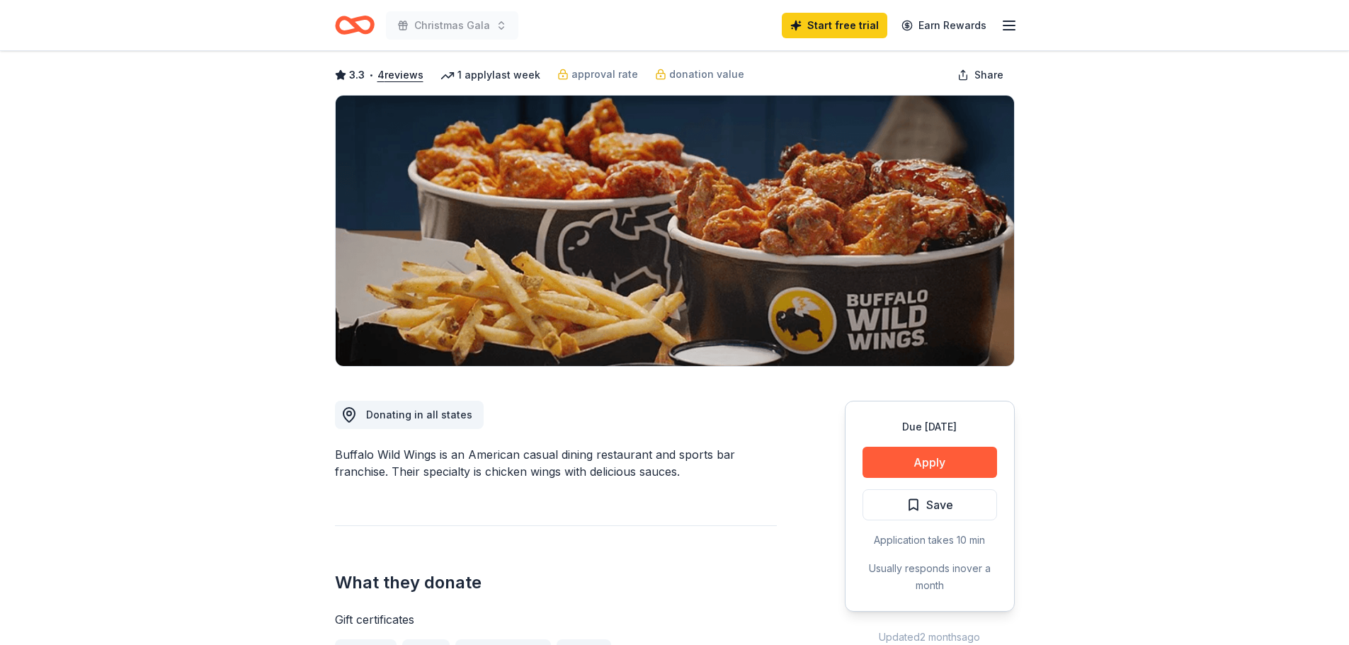
scroll to position [0, 0]
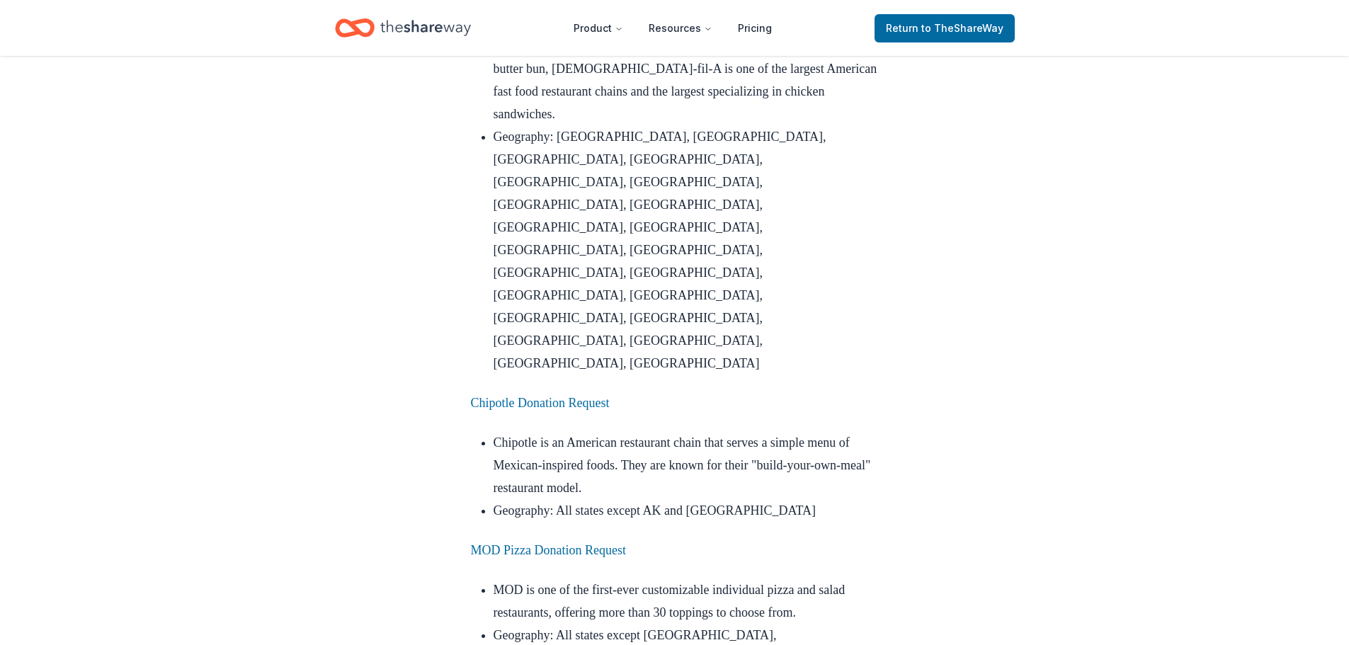
scroll to position [4888, 0]
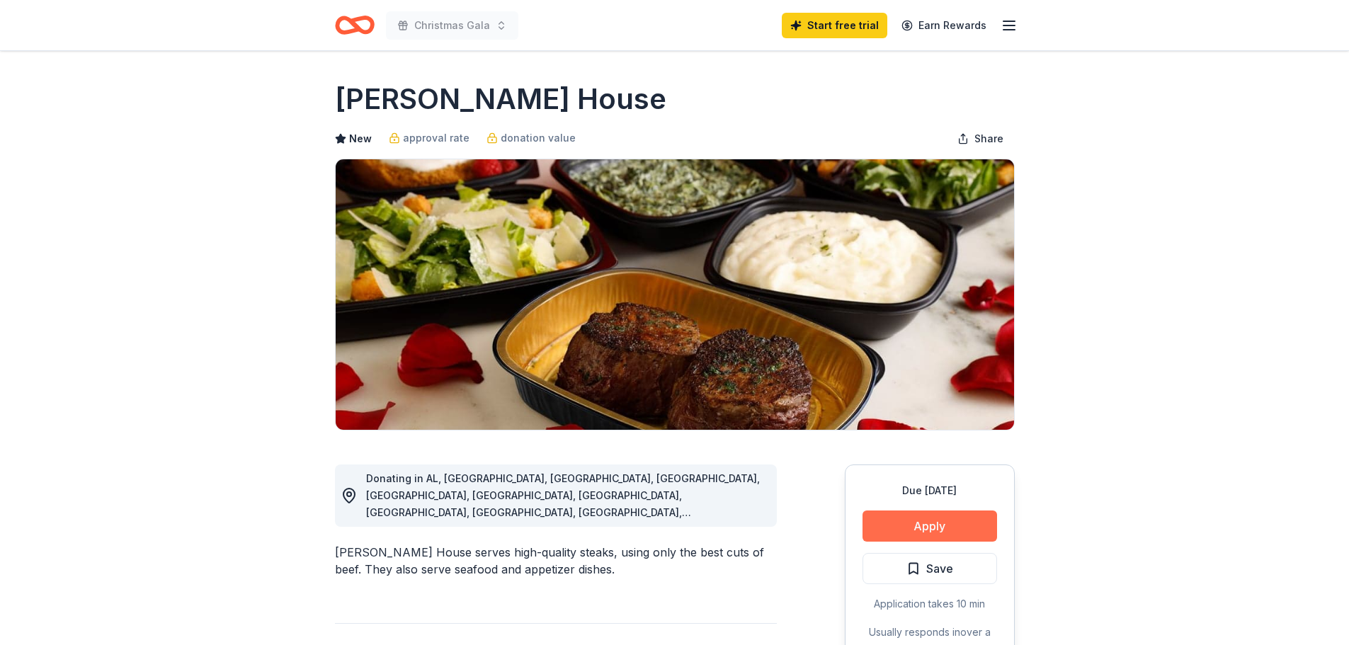
click at [928, 520] on button "Apply" at bounding box center [930, 526] width 135 height 31
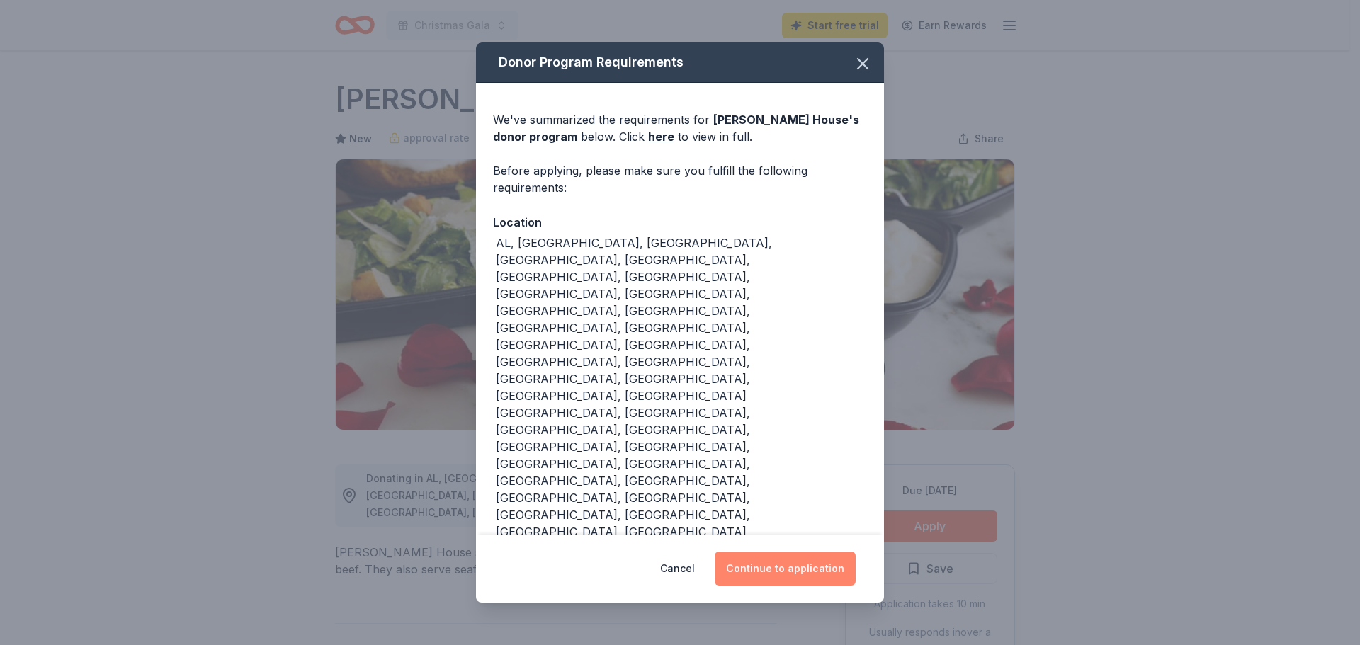
click at [796, 552] on button "Continue to application" at bounding box center [785, 569] width 141 height 34
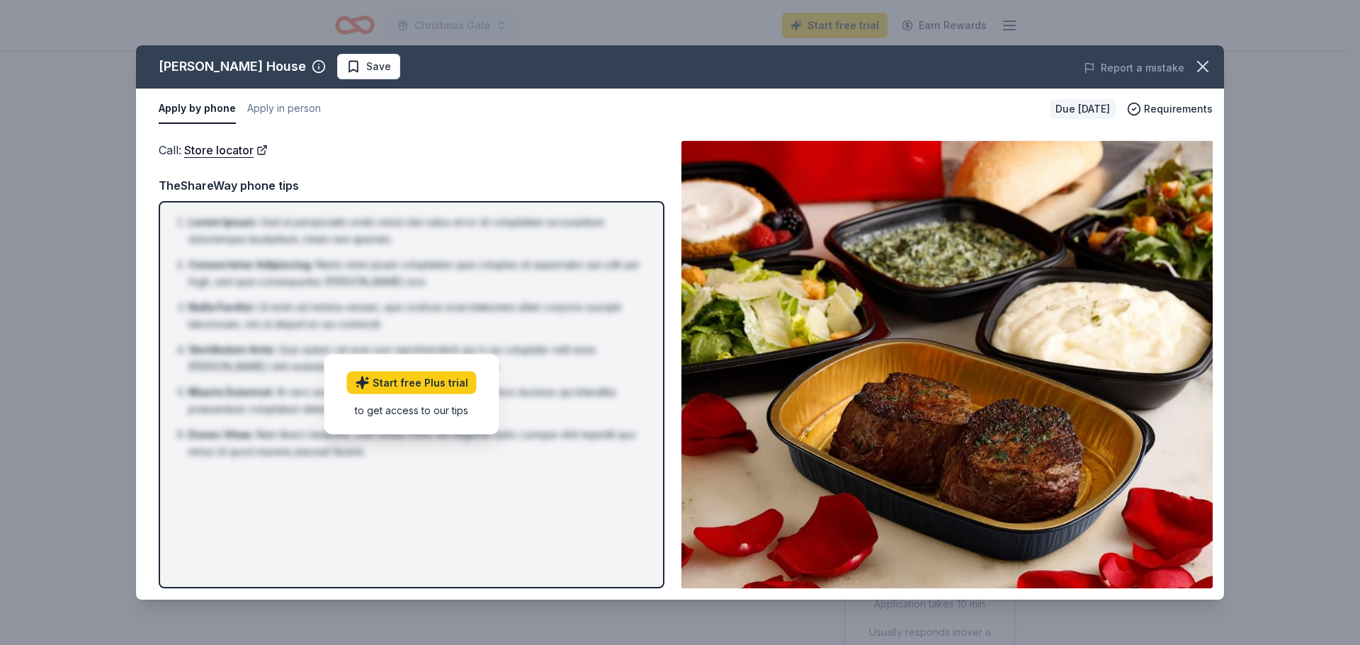
click at [456, 407] on div "to get access to our tips" at bounding box center [412, 410] width 130 height 15
click at [1199, 69] on icon "button" at bounding box center [1203, 67] width 10 height 10
